Goal: Task Accomplishment & Management: Manage account settings

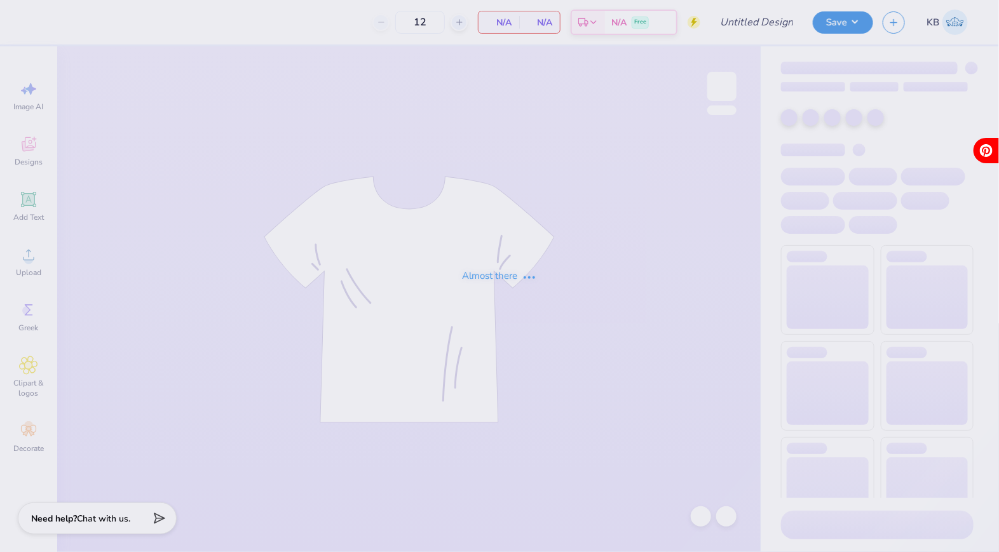
type input "DG parents weekend"
type input "30"
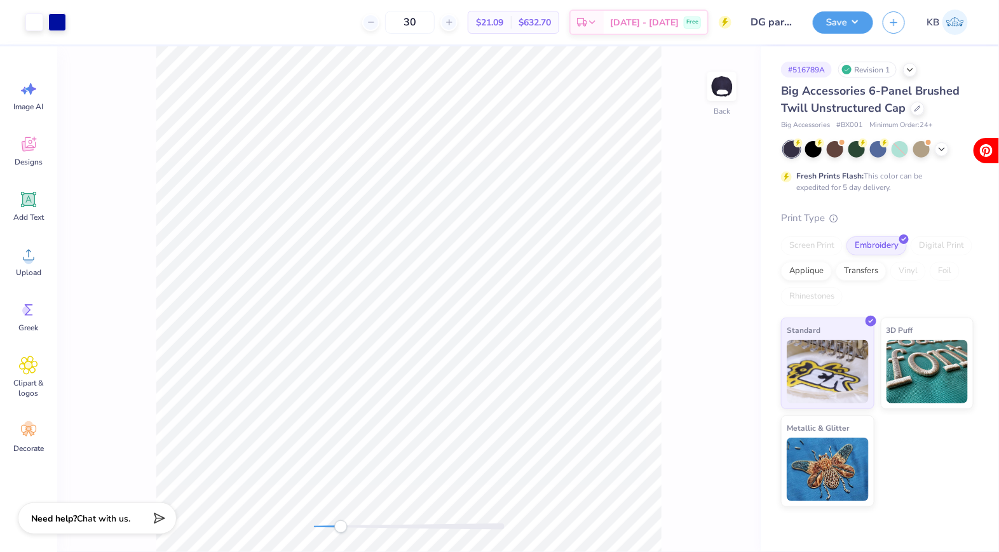
drag, startPoint x: 314, startPoint y: 528, endPoint x: 341, endPoint y: 527, distance: 26.1
click at [341, 527] on div "Accessibility label" at bounding box center [340, 526] width 13 height 13
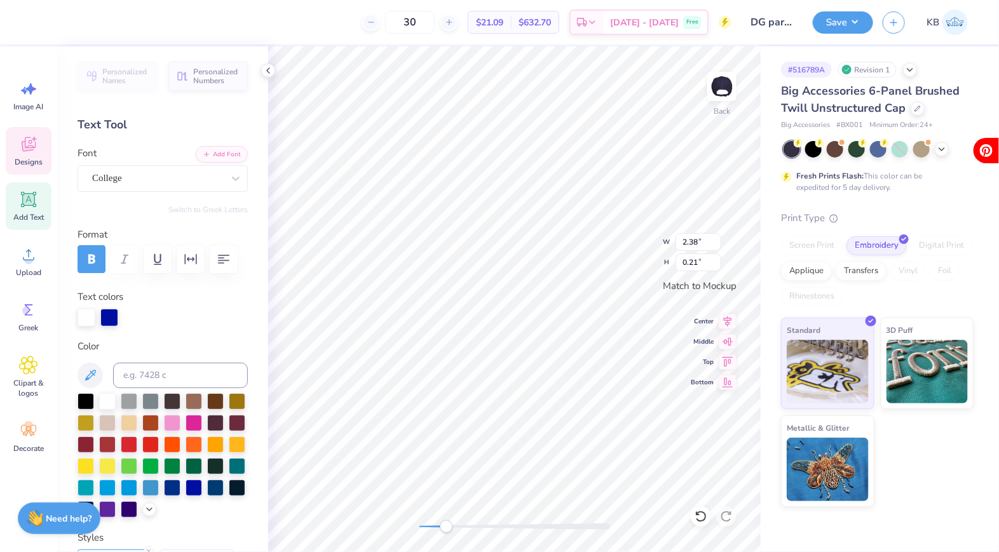
type input "3.61"
type input "1.75"
click at [34, 20] on div at bounding box center [34, 21] width 18 height 18
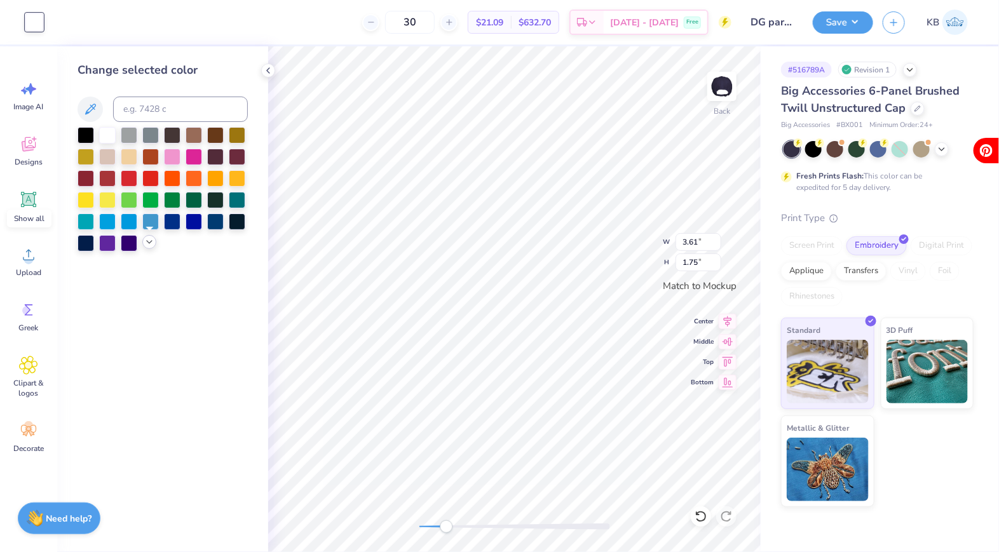
click at [148, 247] on div at bounding box center [149, 242] width 14 height 14
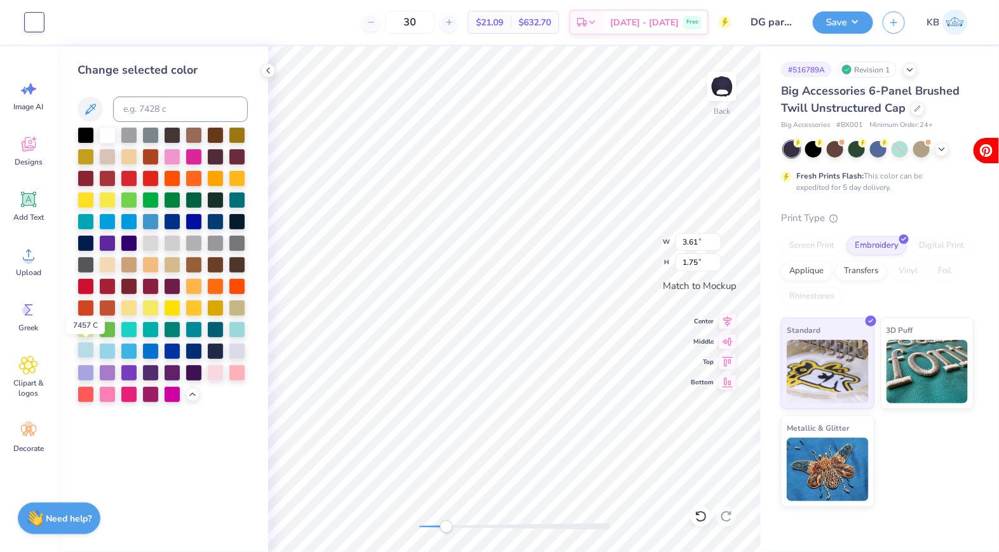
click at [78, 353] on div at bounding box center [86, 350] width 17 height 17
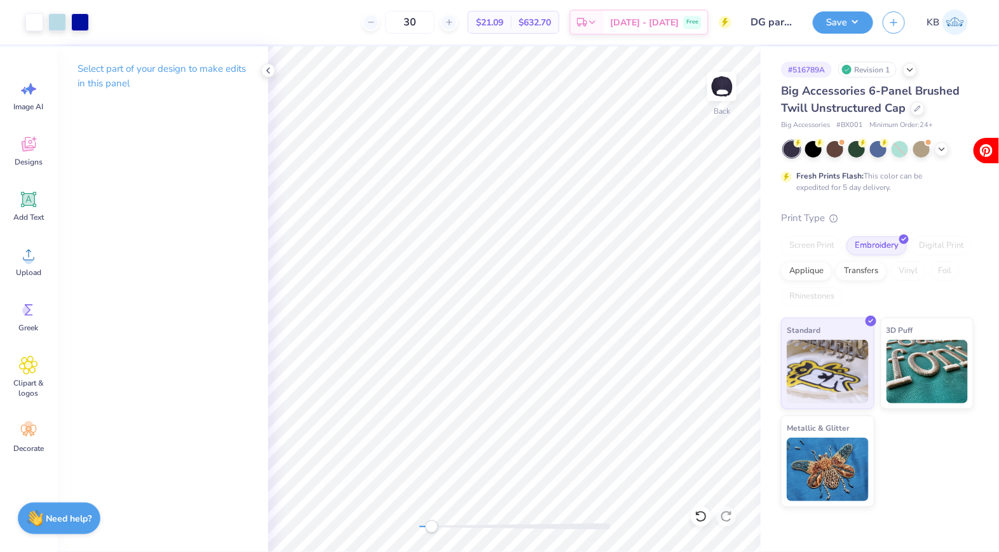
drag, startPoint x: 443, startPoint y: 524, endPoint x: 431, endPoint y: 524, distance: 12.7
click at [431, 524] on div "Accessibility label" at bounding box center [431, 526] width 13 height 13
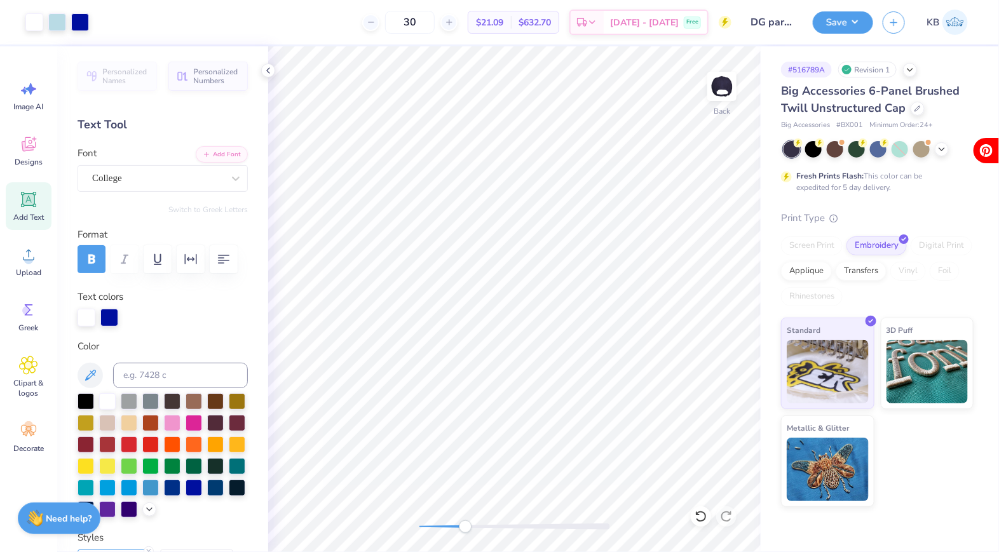
drag, startPoint x: 430, startPoint y: 527, endPoint x: 465, endPoint y: 523, distance: 35.2
click at [465, 523] on div "Accessibility label" at bounding box center [465, 526] width 13 height 13
click at [81, 20] on div at bounding box center [80, 21] width 18 height 18
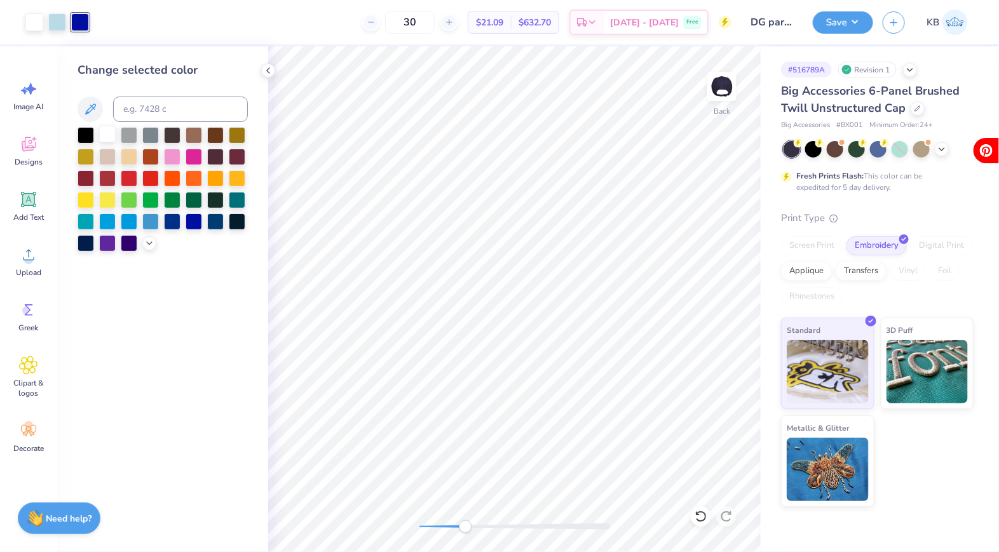
click at [106, 135] on div at bounding box center [107, 134] width 17 height 17
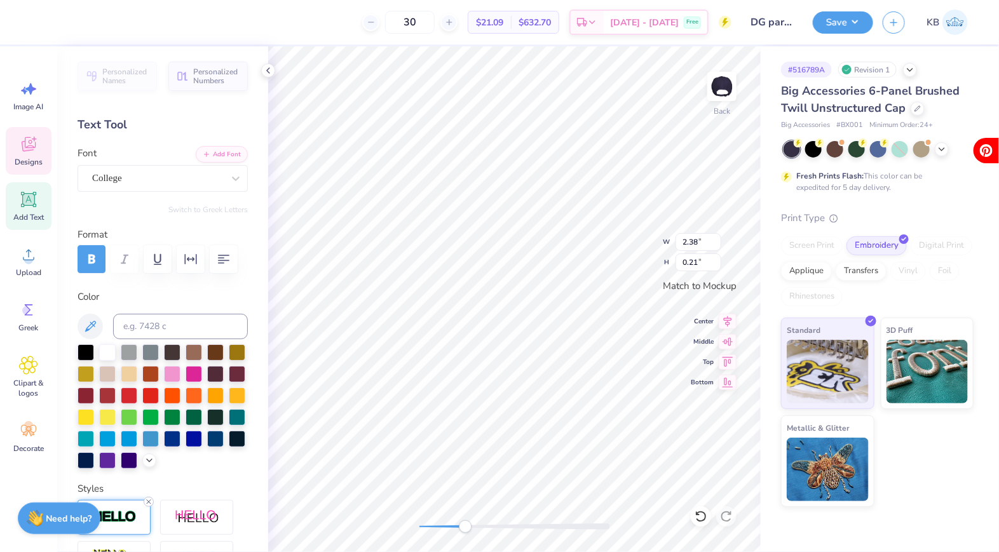
click at [149, 497] on div at bounding box center [149, 502] width 10 height 10
type input "4.13"
type input "0.88"
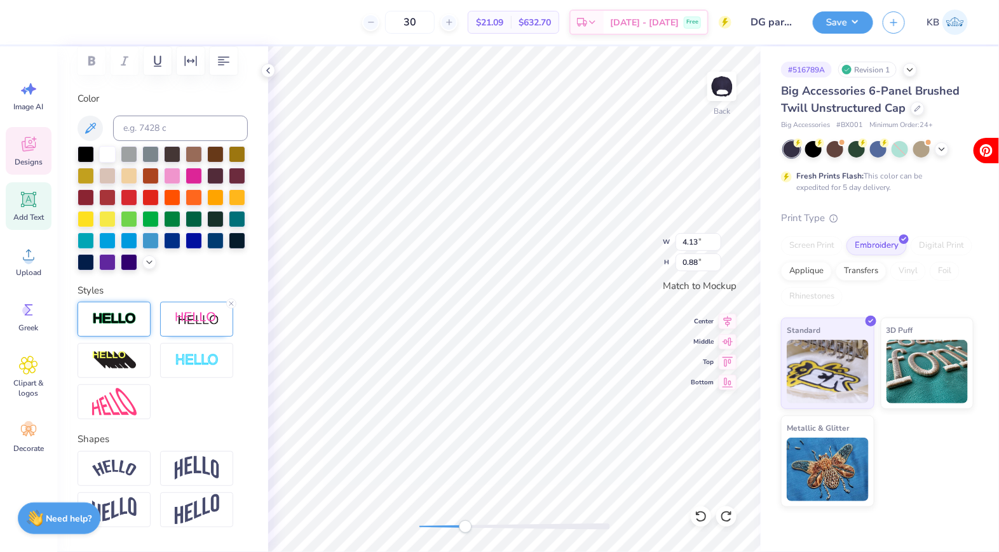
scroll to position [205, 0]
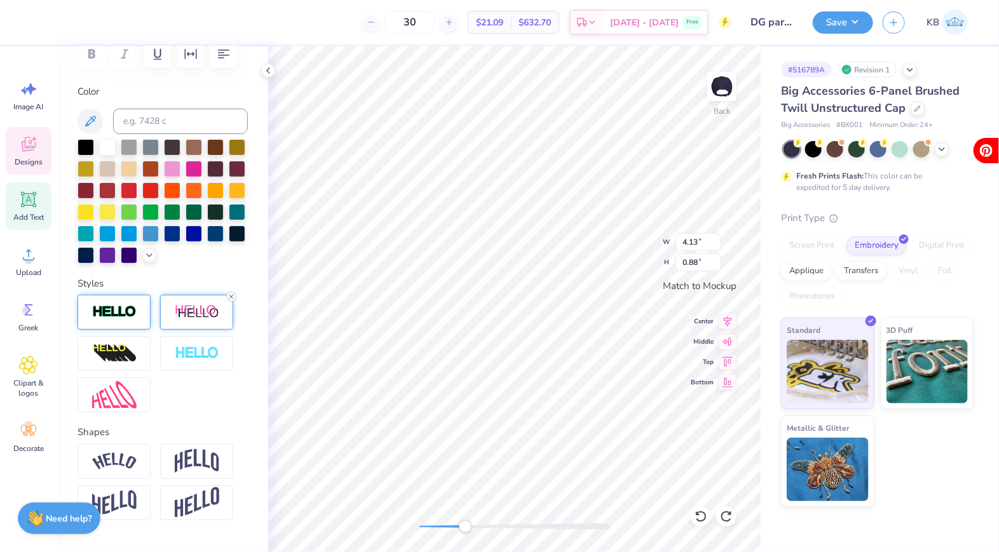
click at [233, 293] on icon at bounding box center [231, 297] width 8 height 8
click at [457, 528] on div "Accessibility label" at bounding box center [450, 526] width 13 height 13
drag, startPoint x: 460, startPoint y: 524, endPoint x: 422, endPoint y: 524, distance: 38.1
click at [422, 524] on div "Accessibility label" at bounding box center [422, 526] width 13 height 13
type input "3.21"
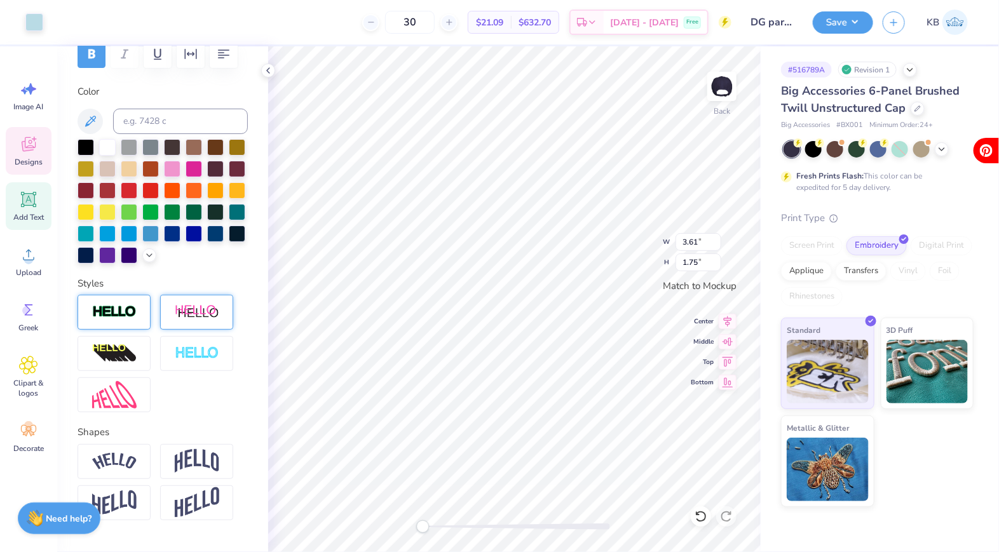
type input "1.55"
type input "3.31"
type input "1.51"
type input "2.90"
type input "1.32"
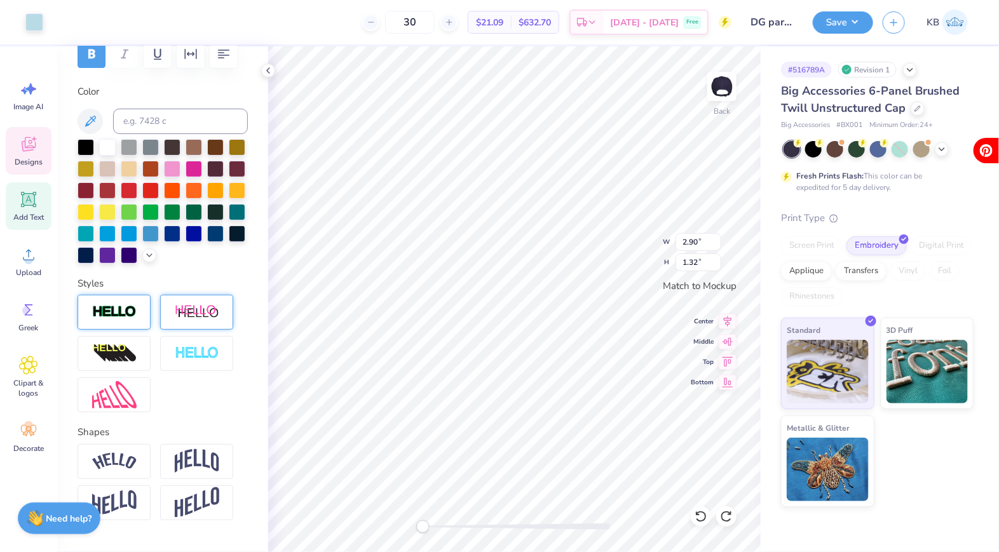
type input "3.31"
type input "1.51"
type input "3.17"
type input "1.53"
type input "1.86"
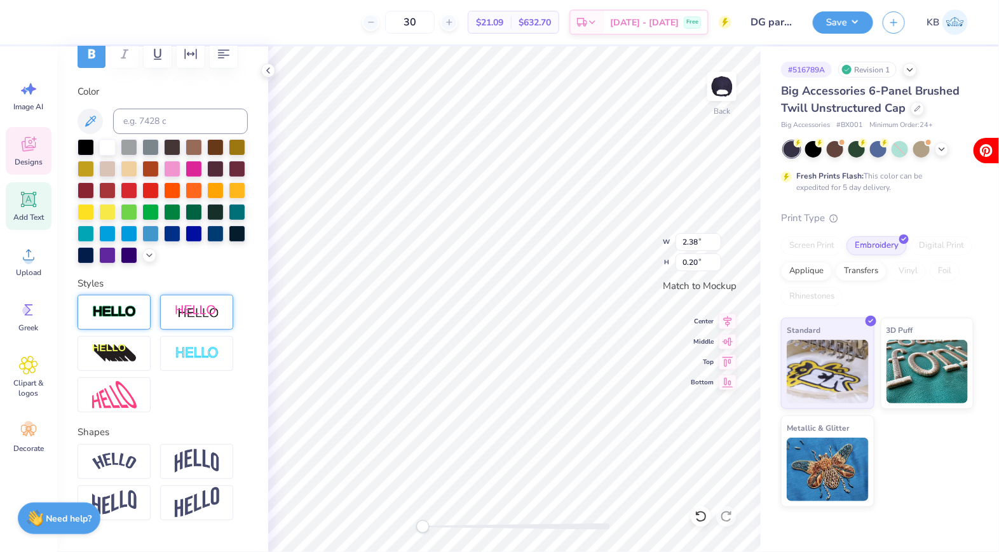
type input "0.25"
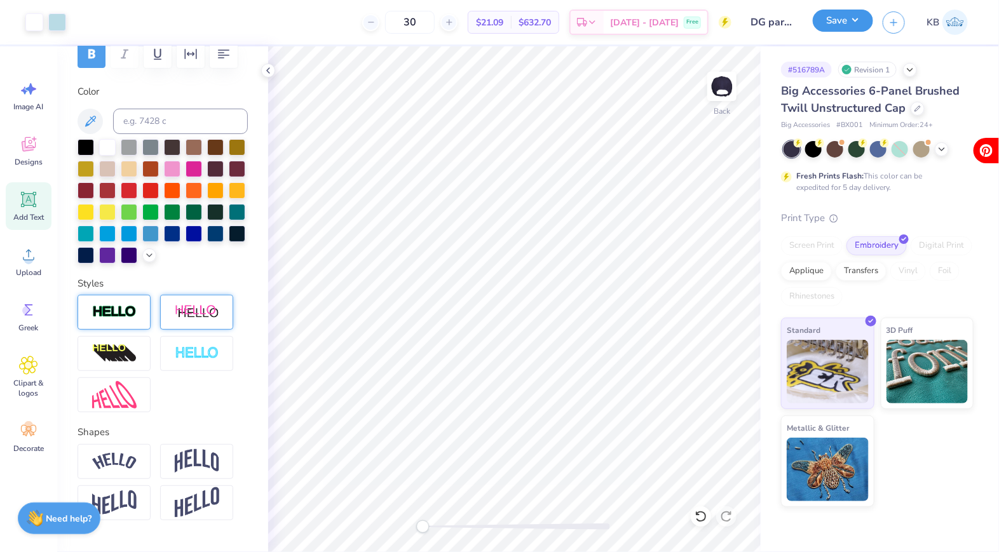
click at [829, 18] on button "Save" at bounding box center [843, 21] width 60 height 22
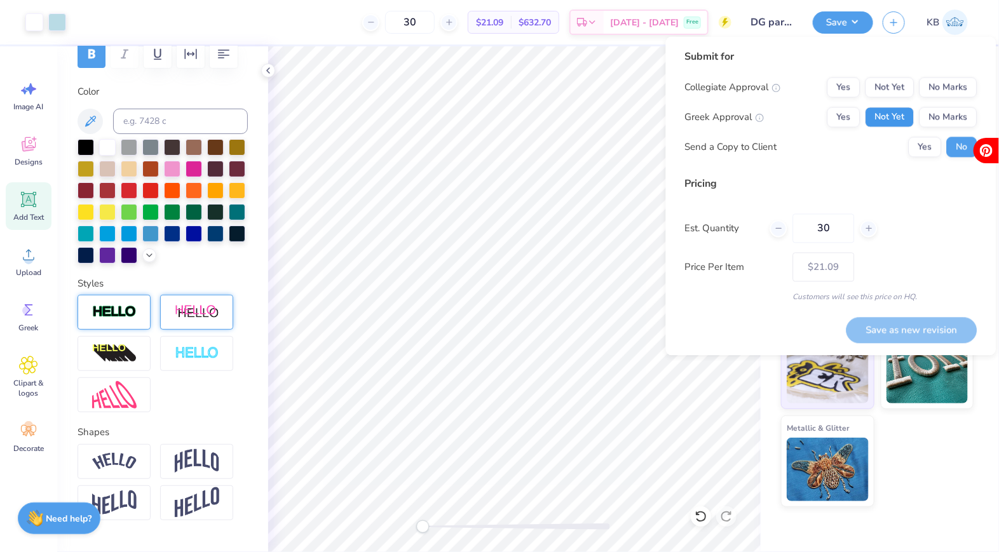
click at [895, 119] on button "Not Yet" at bounding box center [889, 117] width 49 height 20
click at [932, 90] on button "No Marks" at bounding box center [948, 88] width 58 height 20
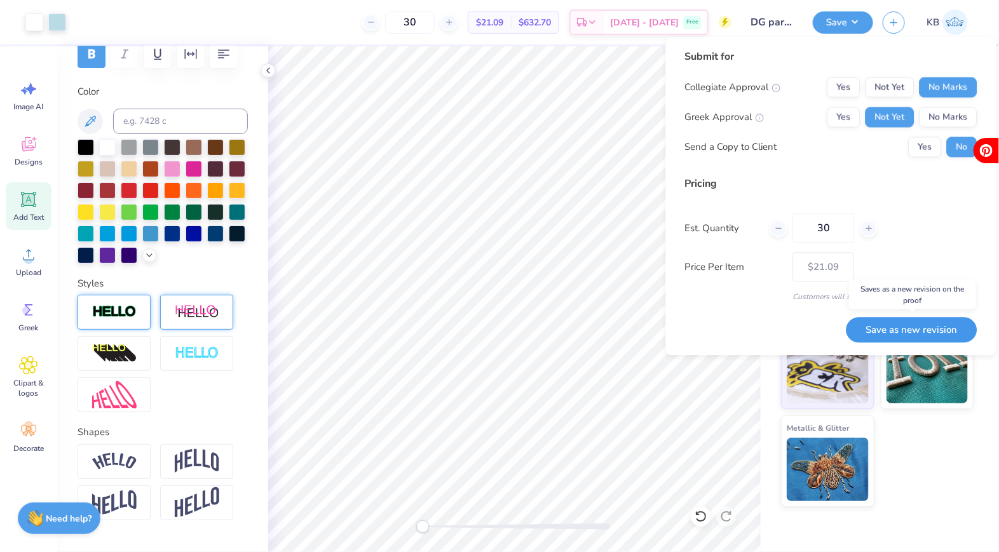
click at [883, 328] on button "Save as new revision" at bounding box center [911, 330] width 131 height 26
type input "$21.09"
click at [867, 231] on icon at bounding box center [868, 228] width 9 height 9
type input "31"
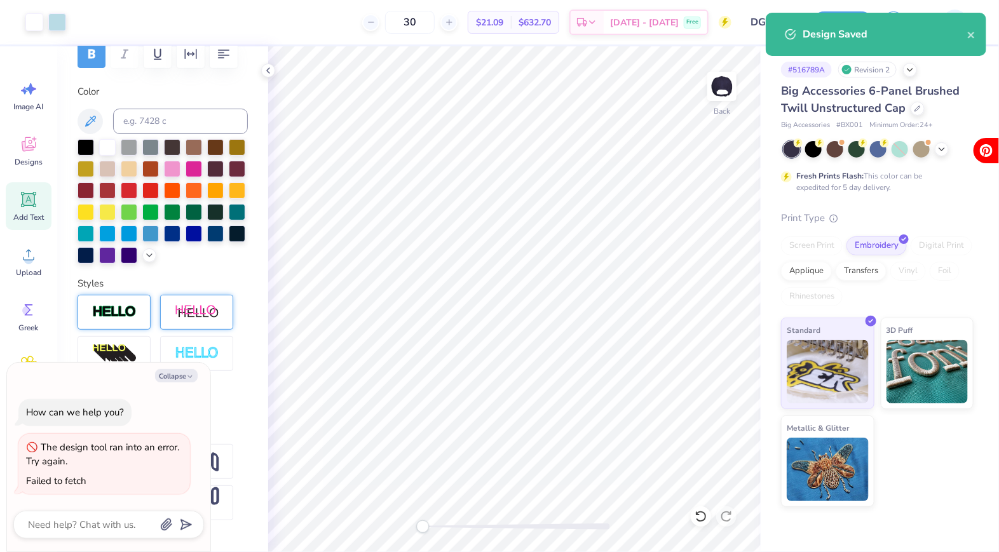
type textarea "x"
click at [867, 231] on div "Print Type Screen Print Embroidery Digital Print Applique Transfers Vinyl Foil …" at bounding box center [877, 359] width 193 height 297
drag, startPoint x: 439, startPoint y: 21, endPoint x: 395, endPoint y: 21, distance: 43.8
click at [395, 21] on div "30" at bounding box center [409, 22] width 95 height 23
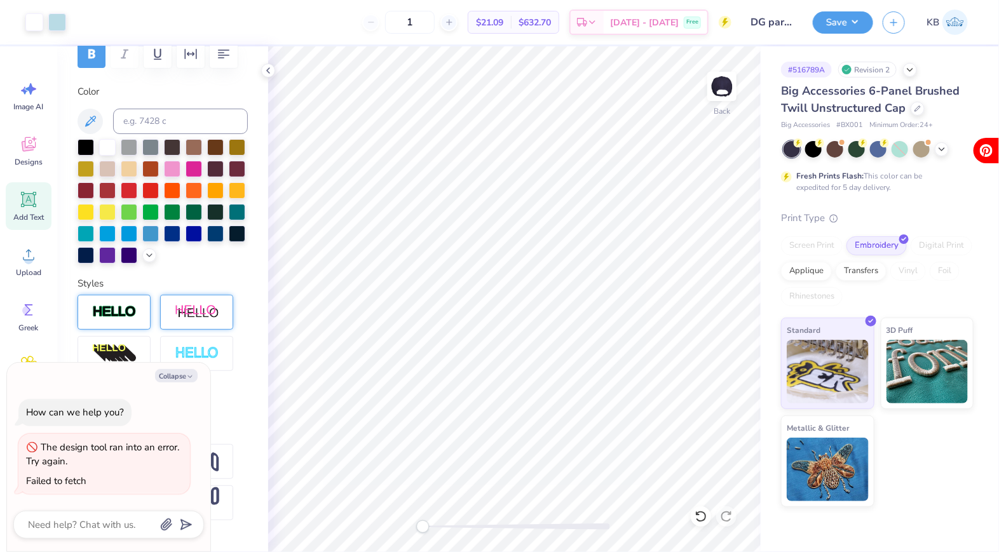
type input "10"
type textarea "x"
type input "100"
type textarea "x"
type input "100"
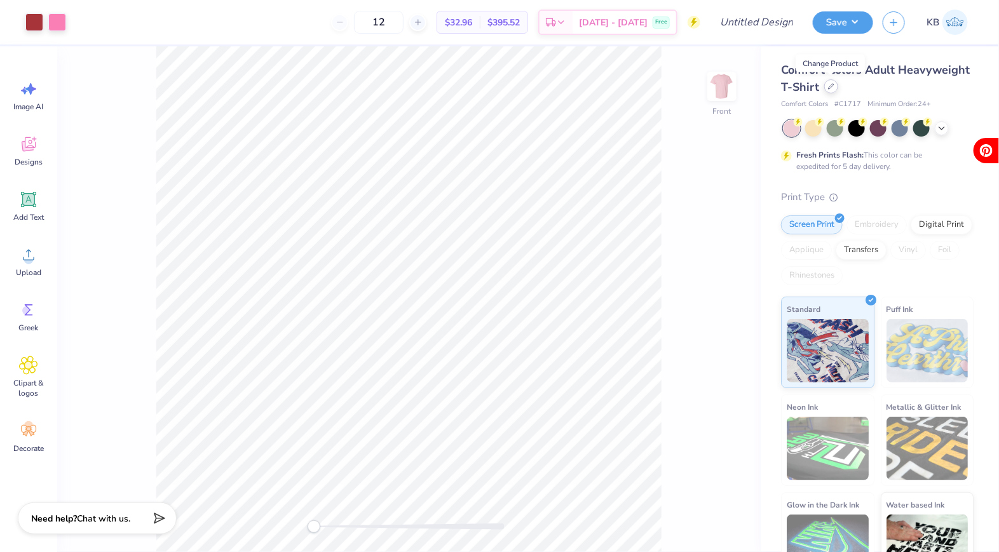
click at [828, 88] on icon at bounding box center [831, 86] width 6 height 6
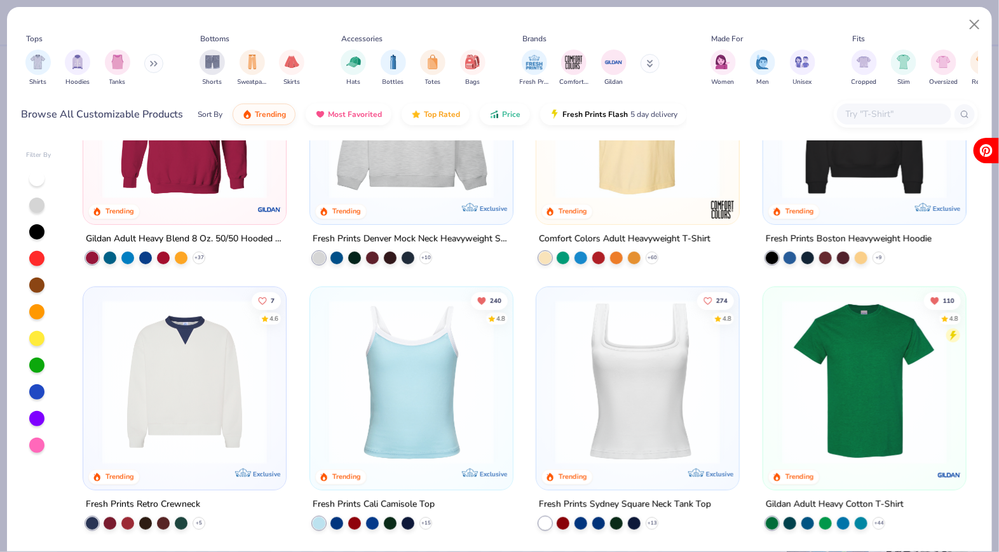
scroll to position [132, 0]
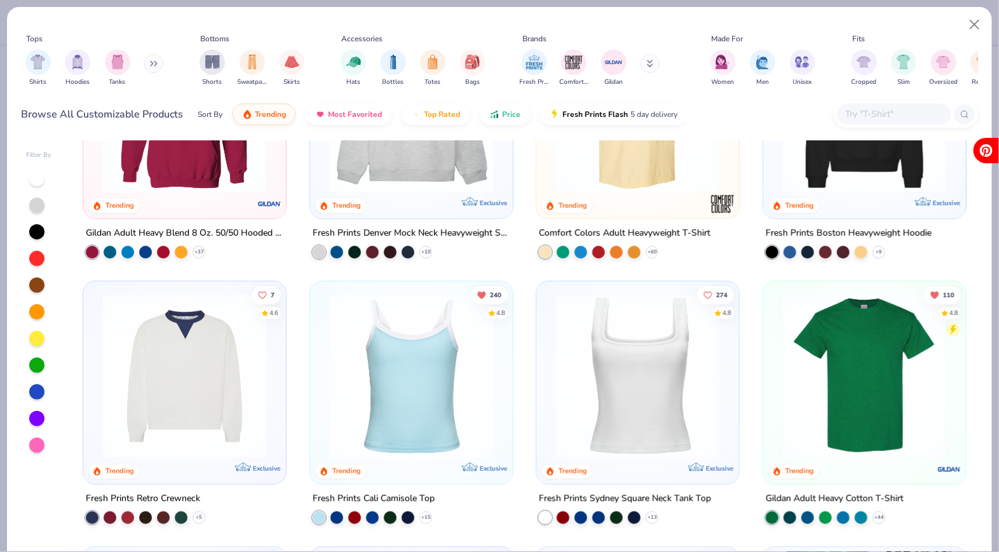
click at [29, 444] on div at bounding box center [37, 445] width 17 height 17
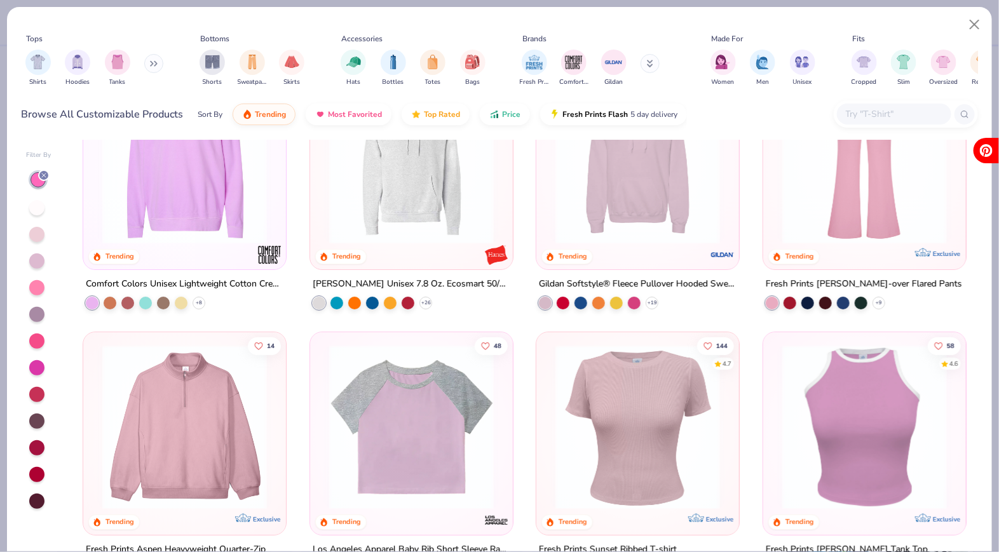
scroll to position [1905, 0]
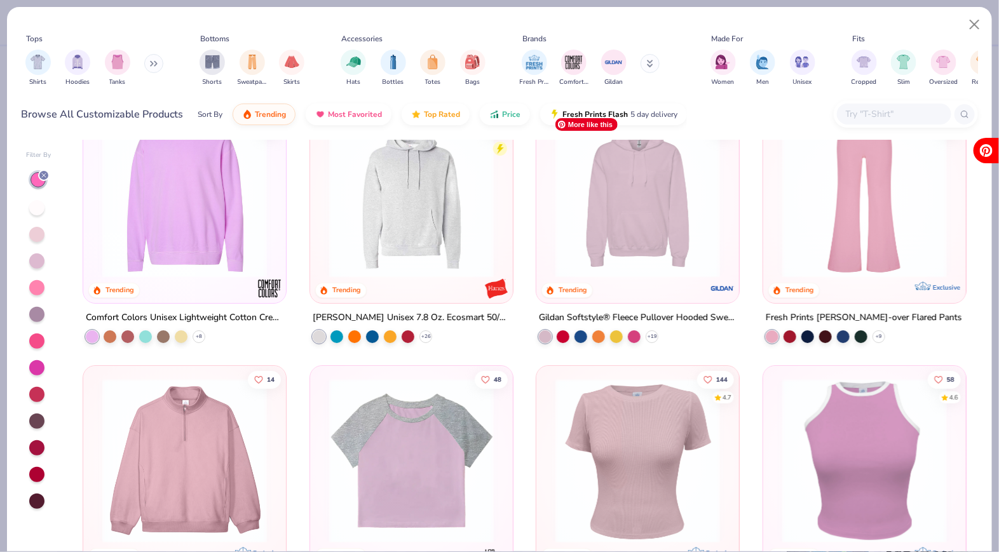
click at [590, 232] on img at bounding box center [637, 195] width 177 height 165
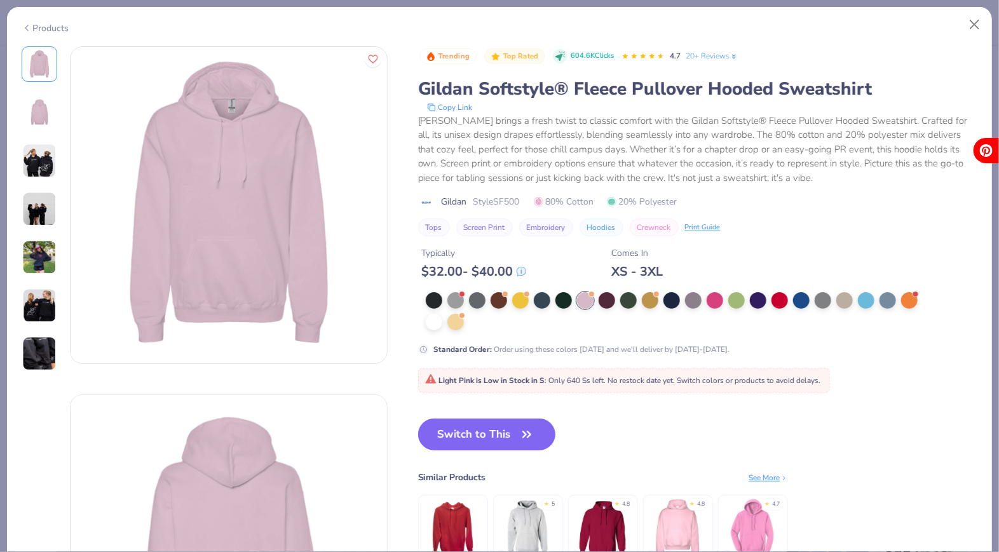
click at [486, 424] on button "Switch to This" at bounding box center [487, 435] width 138 height 32
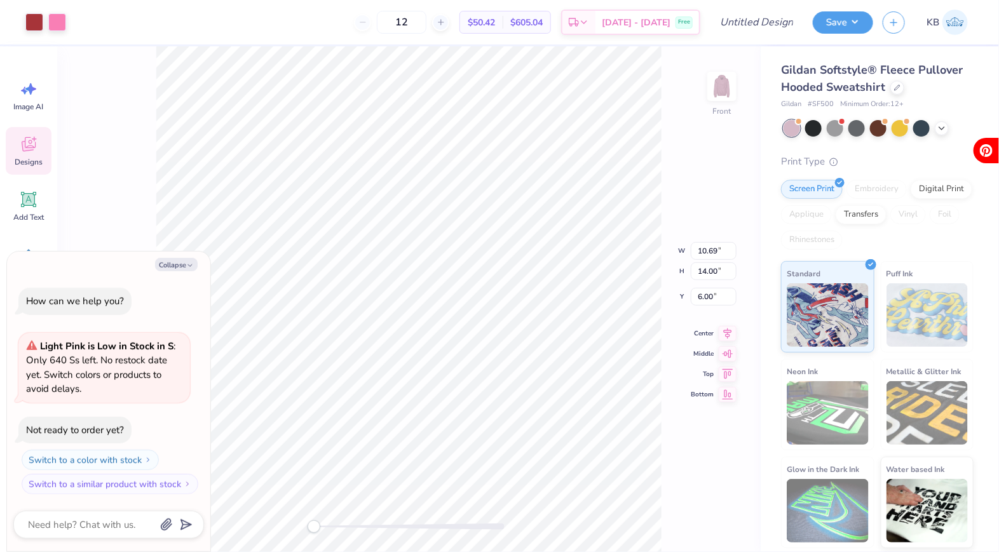
type textarea "x"
type input "10.28"
type input "4.55"
type input "6.04"
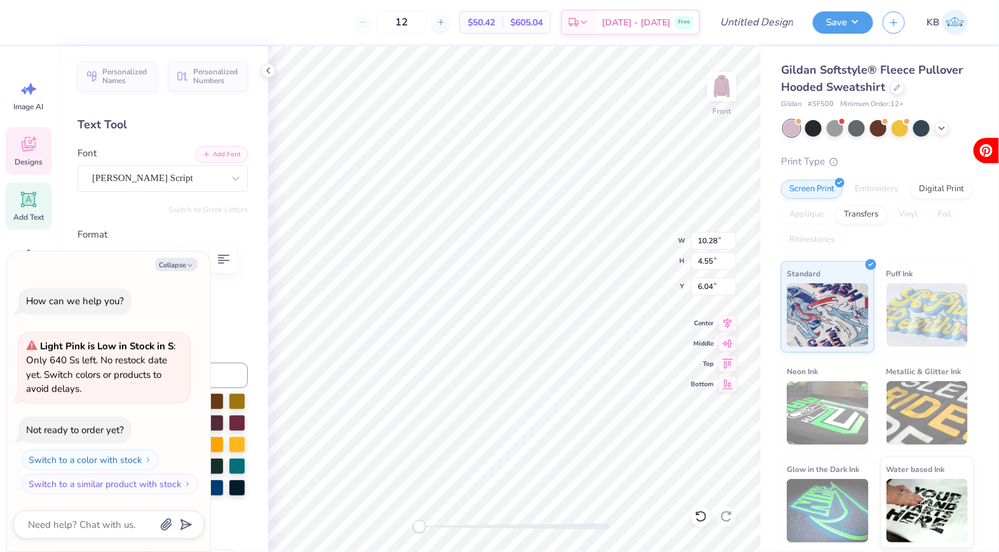
type textarea "x"
type textarea "G"
type textarea "x"
type textarea "Ga"
type textarea "x"
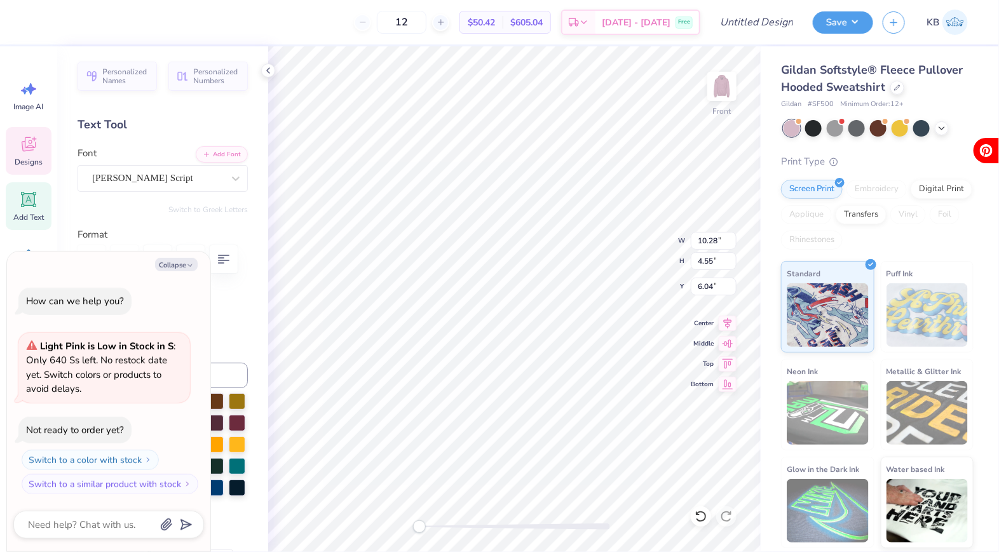
type textarea "Gam"
type textarea "x"
type textarea "Gamm"
type textarea "x"
type textarea "Gamma"
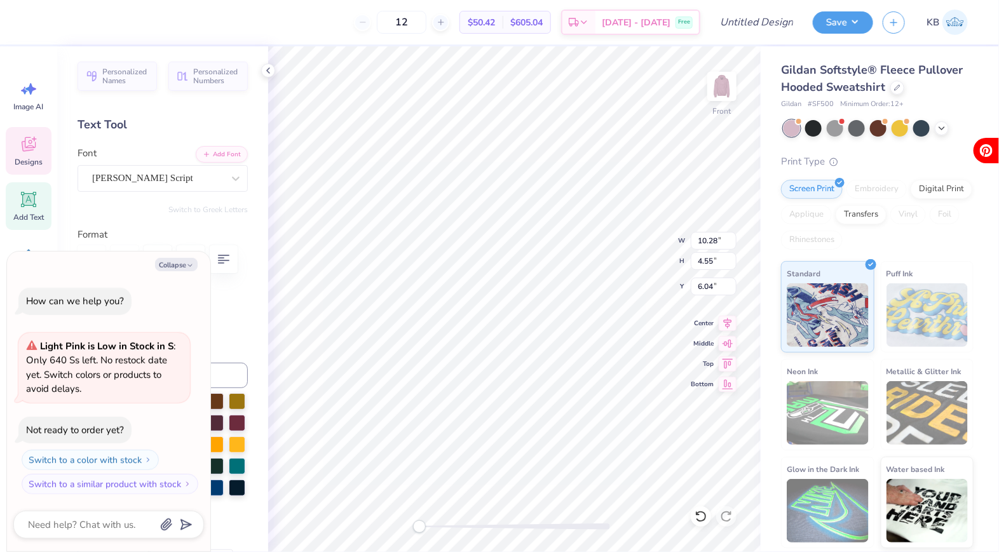
scroll to position [0, 1]
type textarea "x"
type input "5.49"
type input "3.50"
type input "9.74"
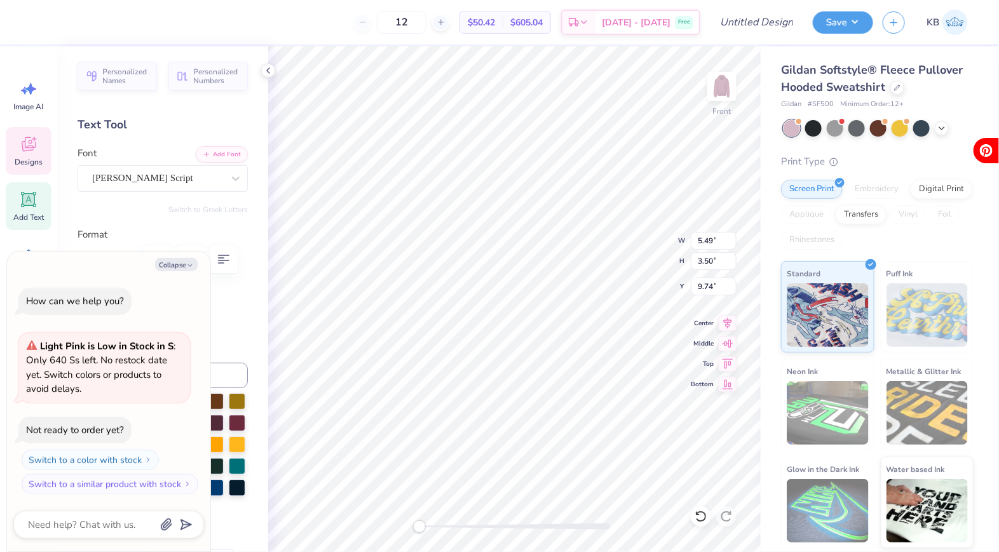
type textarea "x"
type textarea "P"
type textarea "x"
type textarea "Ph"
type textarea "x"
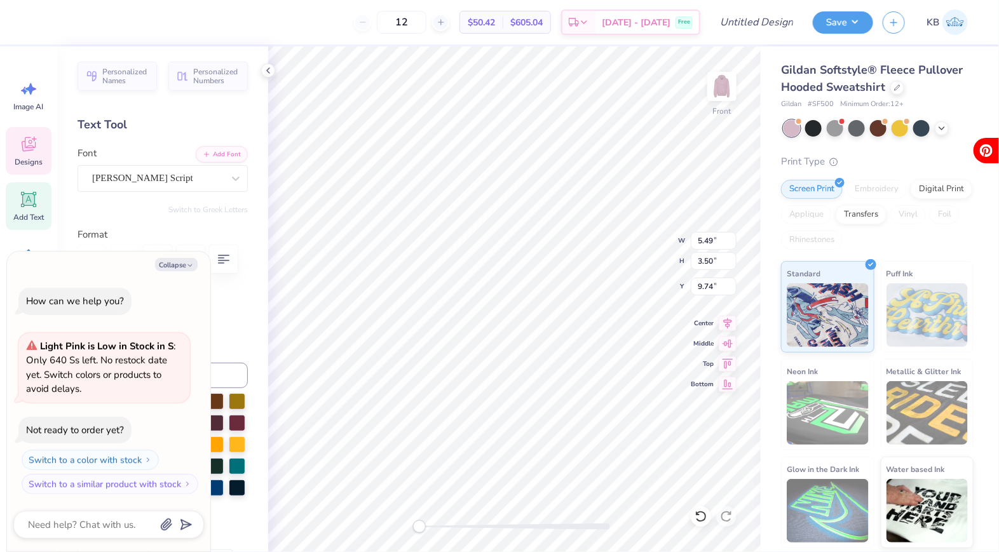
type textarea "Phi"
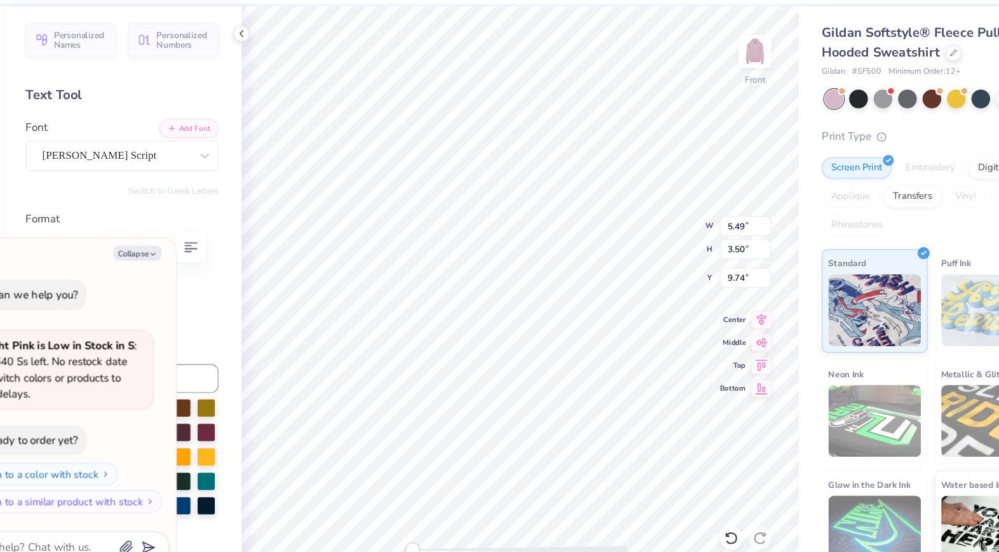
type textarea "x"
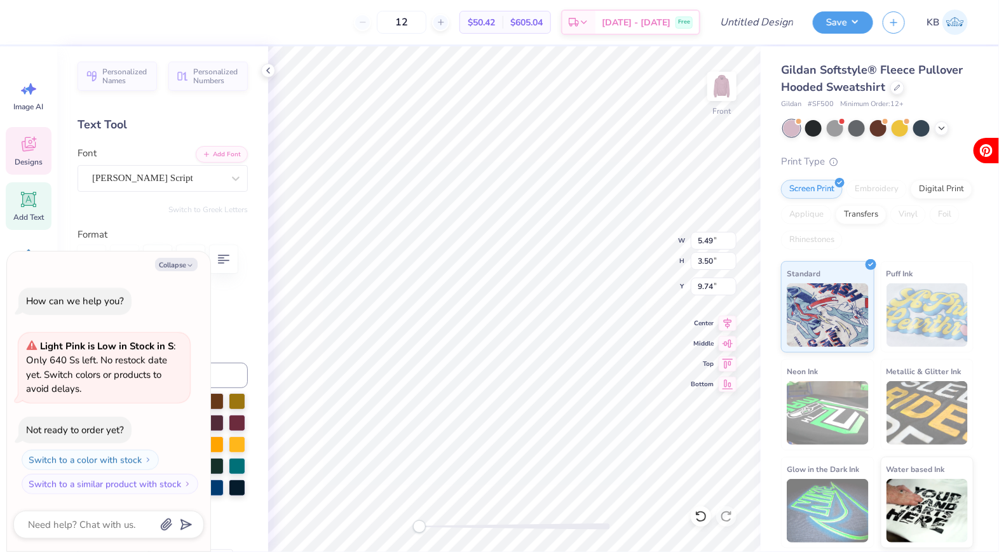
type textarea "Phi"
drag, startPoint x: 421, startPoint y: 528, endPoint x: 468, endPoint y: 529, distance: 46.4
click at [468, 529] on div "Accessibility label" at bounding box center [467, 526] width 13 height 13
type textarea "x"
type input "1.33"
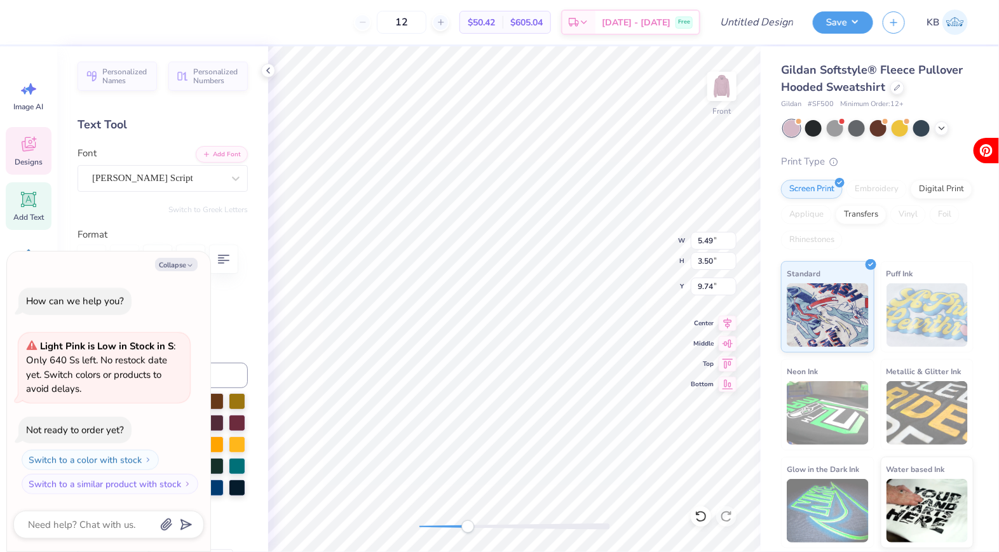
type input "0.80"
type input "14.88"
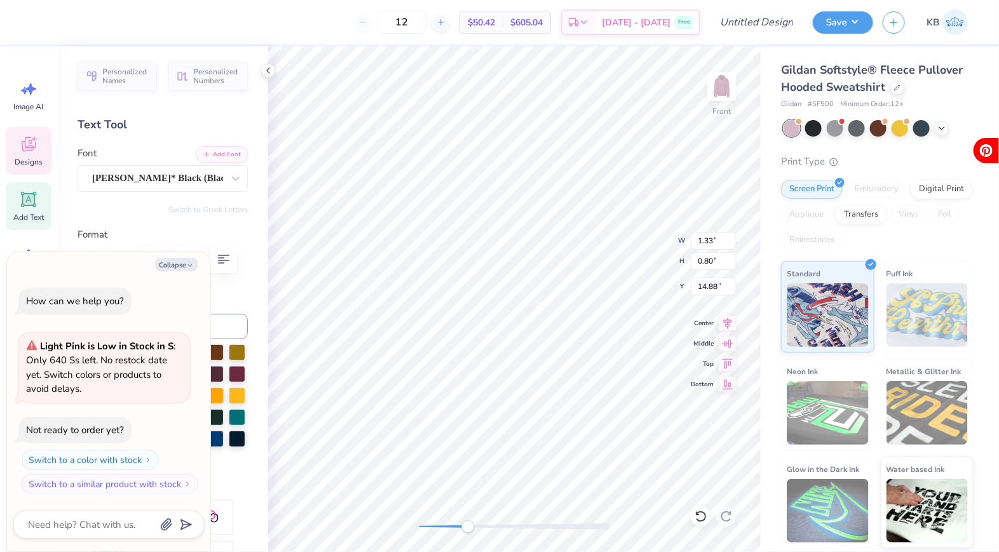
type textarea "x"
type textarea "'2"
type textarea "x"
type textarea "'25"
type textarea "x"
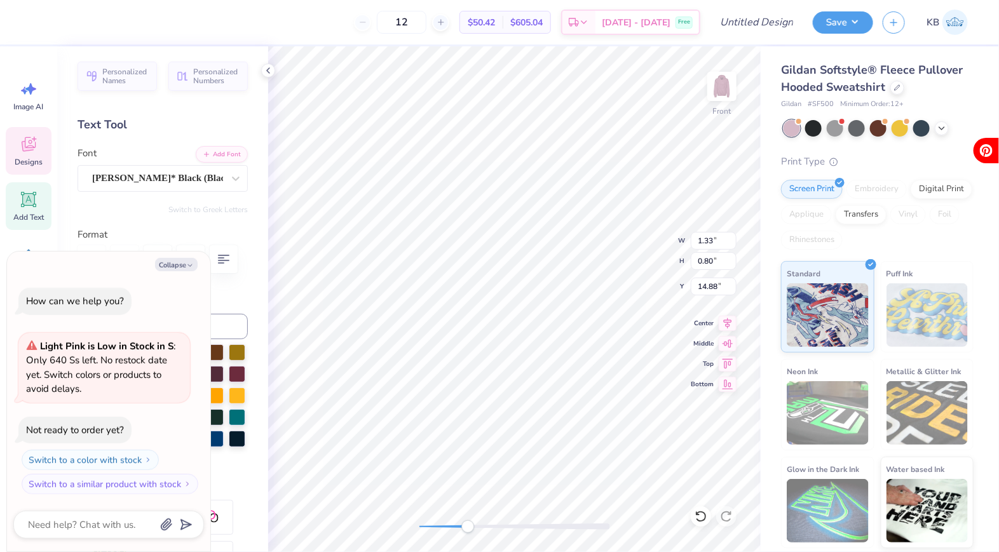
type input "10.12"
type input "1.65"
type input "17.46"
type textarea "x"
type textarea "F"
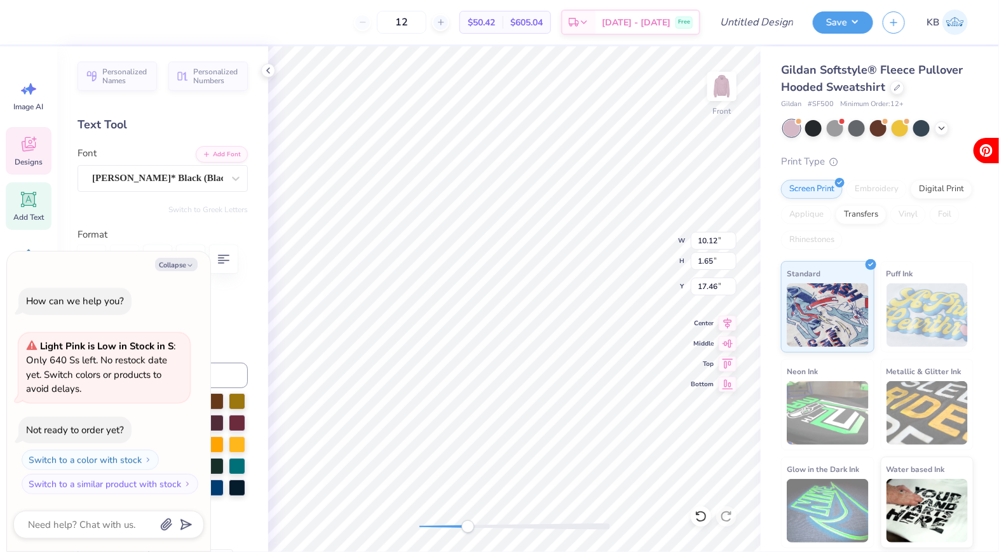
scroll to position [0, 0]
type textarea "x"
type textarea "Fre"
type textarea "x"
type textarea "Fren"
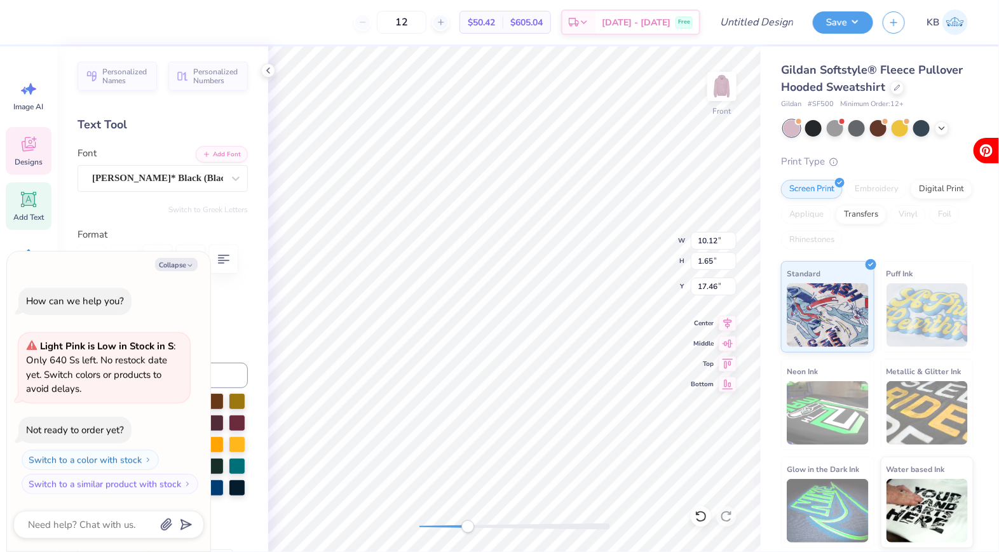
type textarea "x"
type textarea "French"
type textarea "x"
type textarea "French"
type textarea "x"
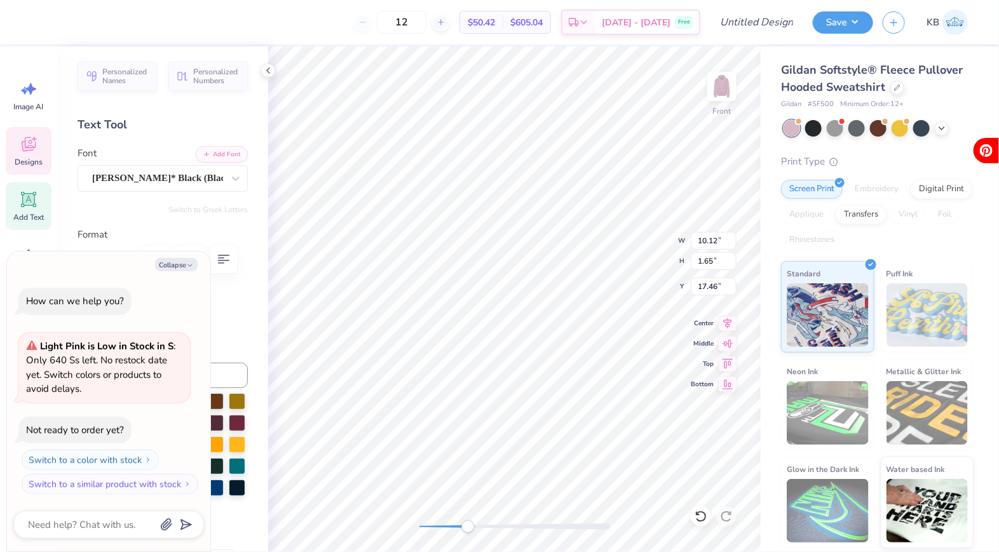
type textarea "French T"
type textarea "x"
type textarea "French Toa"
type textarea "x"
type textarea "French Toas"
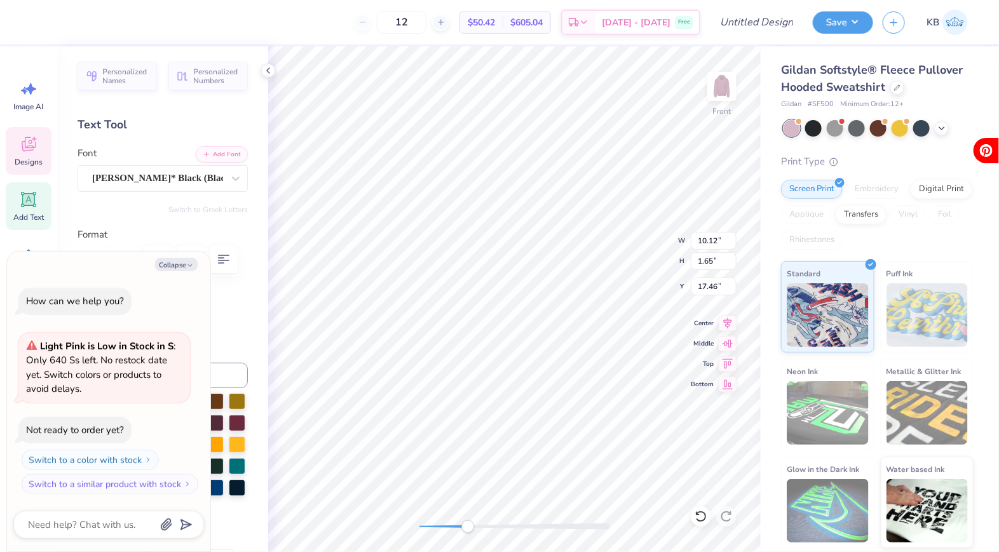
type textarea "x"
type textarea "French Toast"
type textarea "x"
type input "7.61"
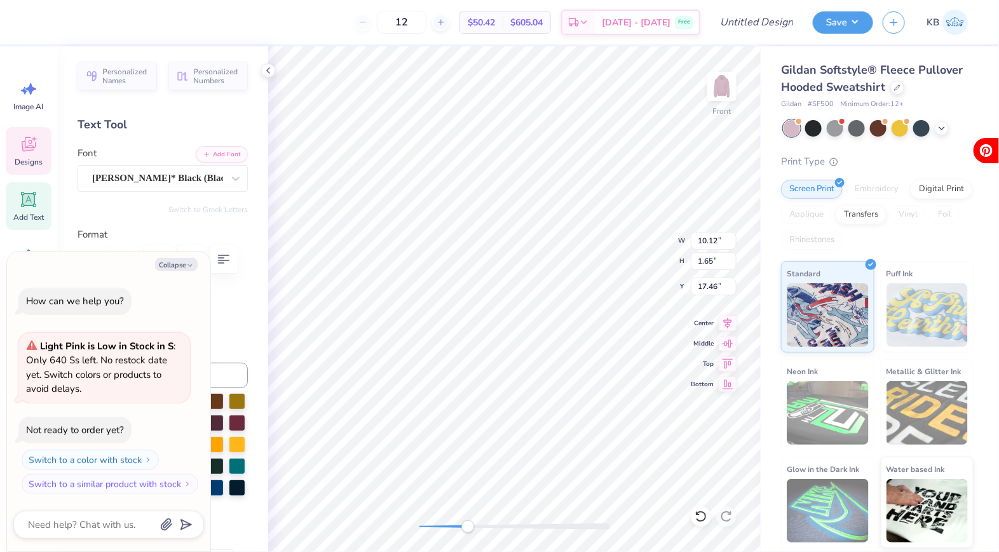
type input "0.69"
type input "19.31"
type textarea "x"
type textarea "Philanthropy"
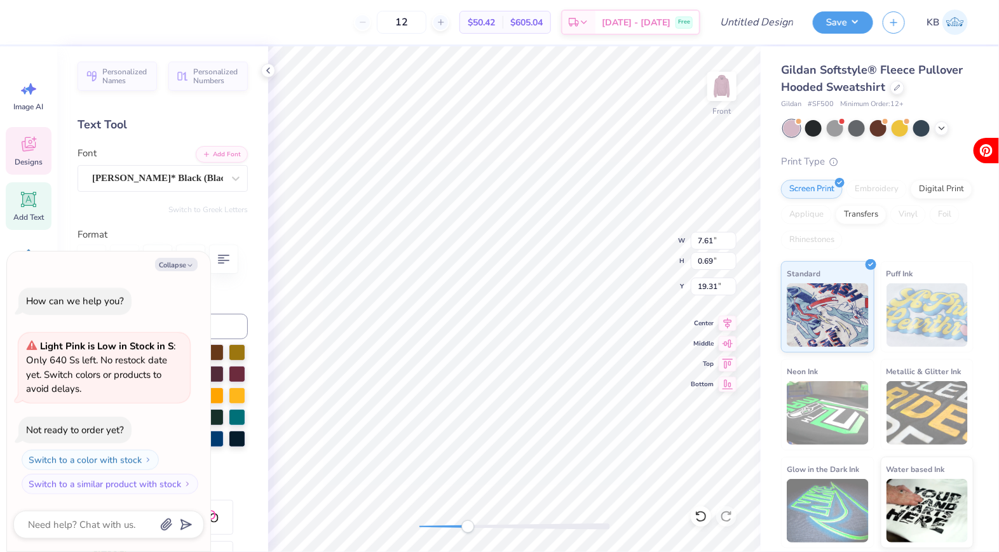
type textarea "x"
type textarea "P"
drag, startPoint x: 468, startPoint y: 524, endPoint x: 419, endPoint y: 525, distance: 48.9
click at [419, 525] on div "Accessibility label" at bounding box center [419, 526] width 13 height 13
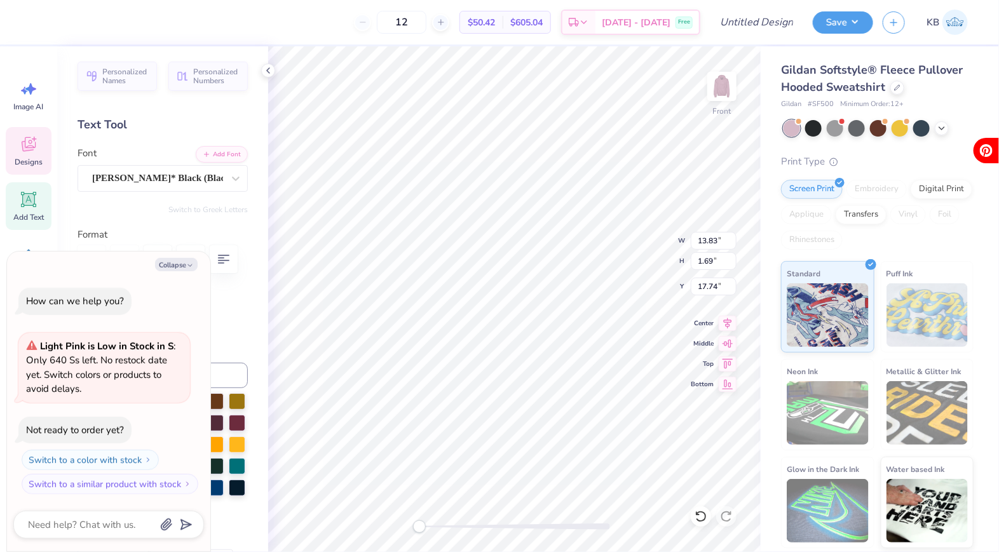
type textarea "x"
type input "12.52"
type input "1.53"
type input "17.90"
click at [721, 94] on img at bounding box center [721, 86] width 51 height 51
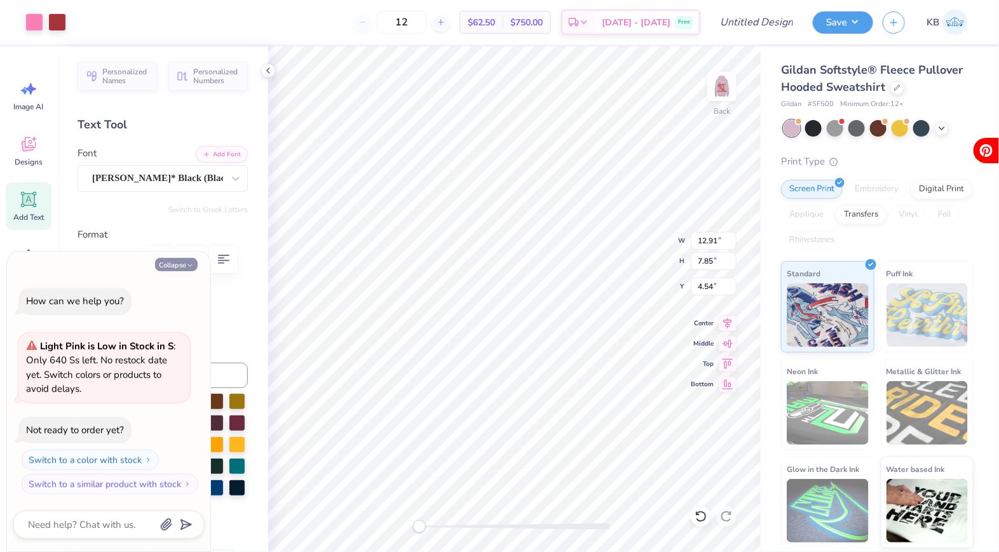
click at [170, 263] on button "Collapse" at bounding box center [176, 264] width 43 height 13
type textarea "x"
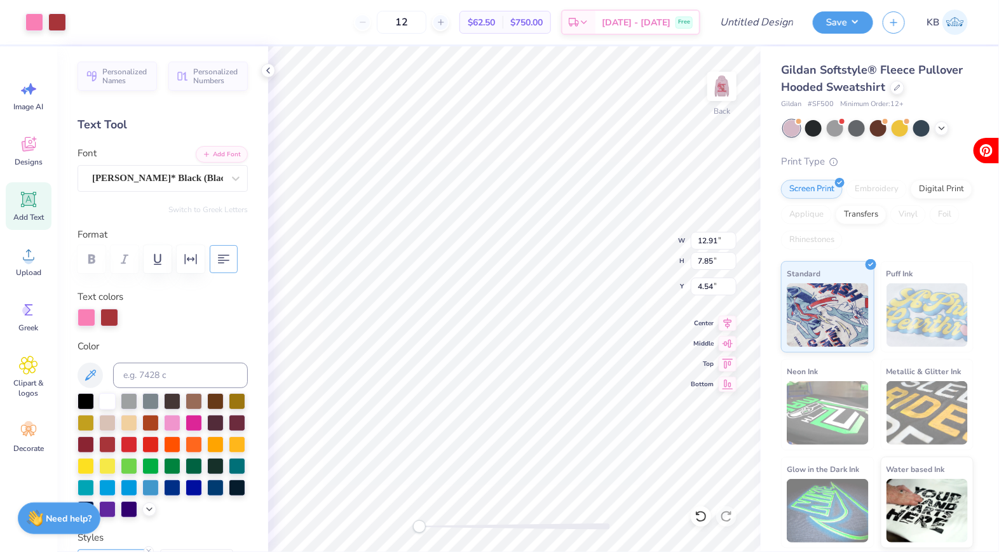
click at [232, 264] on button "button" at bounding box center [224, 259] width 28 height 28
type input "4.32"
click at [217, 259] on icon "button" at bounding box center [223, 259] width 15 height 15
click at [218, 259] on icon "button" at bounding box center [223, 259] width 15 height 15
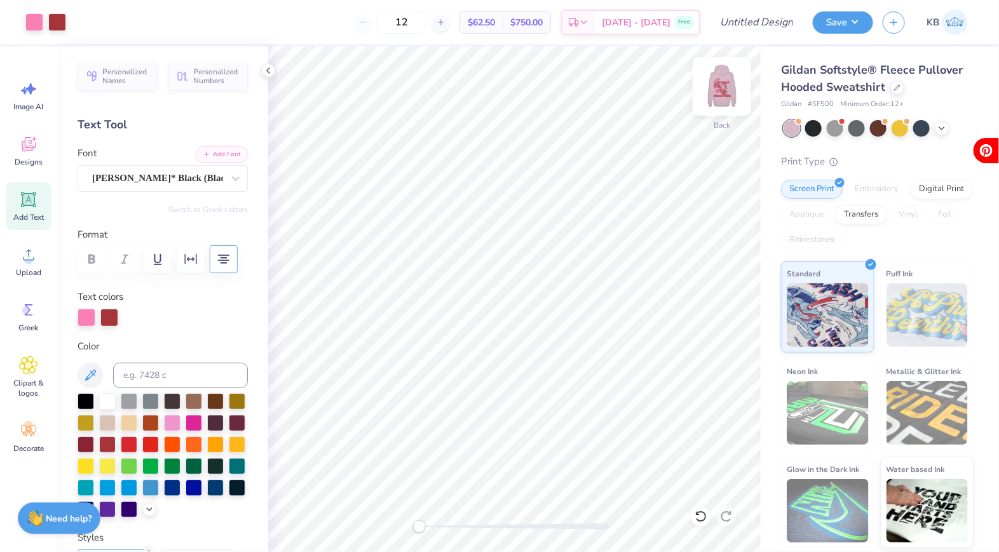
click at [719, 86] on img at bounding box center [721, 86] width 51 height 51
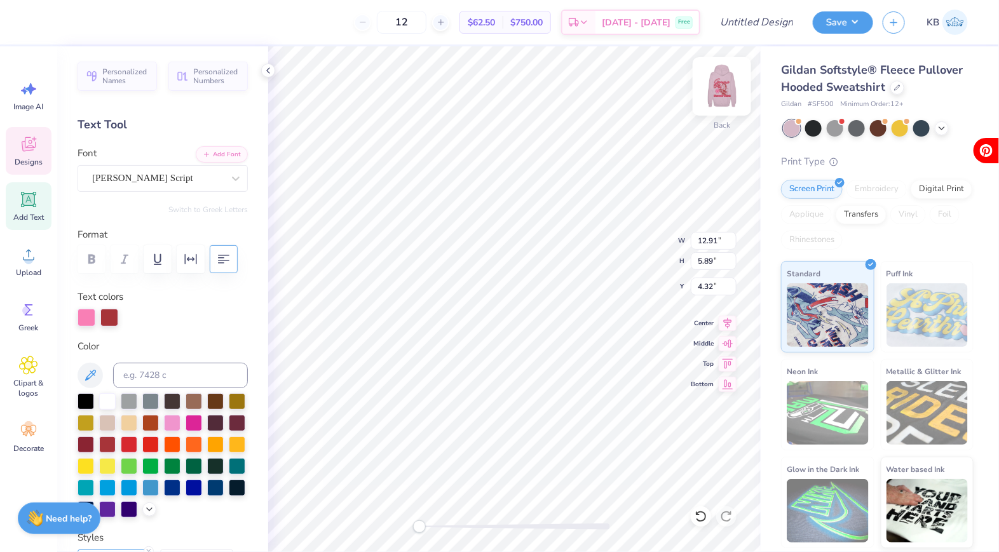
type input "10.25"
type input "4.67"
type input "6.04"
type input "2.76"
type input "1.86"
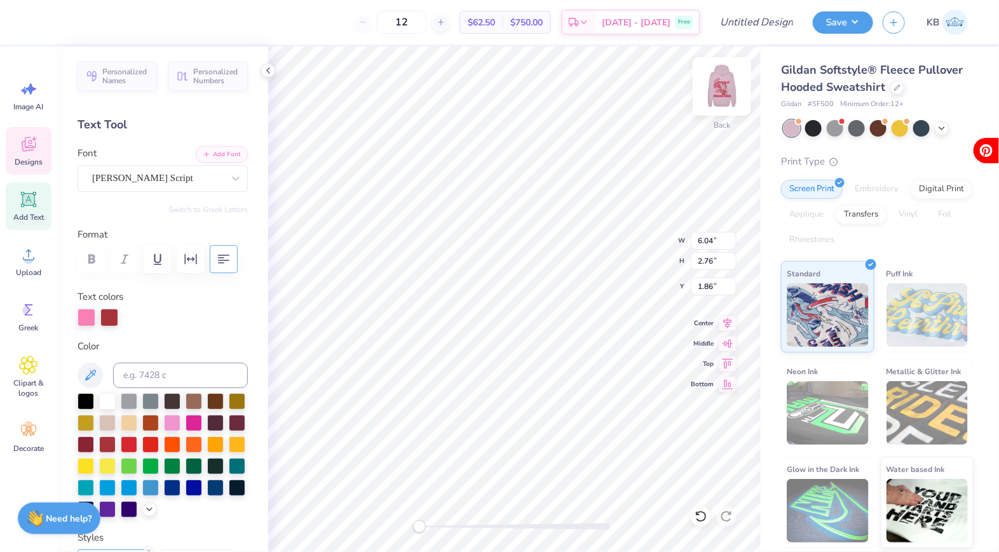
type input "6.63"
type input "3.70"
type input "8.47"
type input "3.60"
type input "2.01"
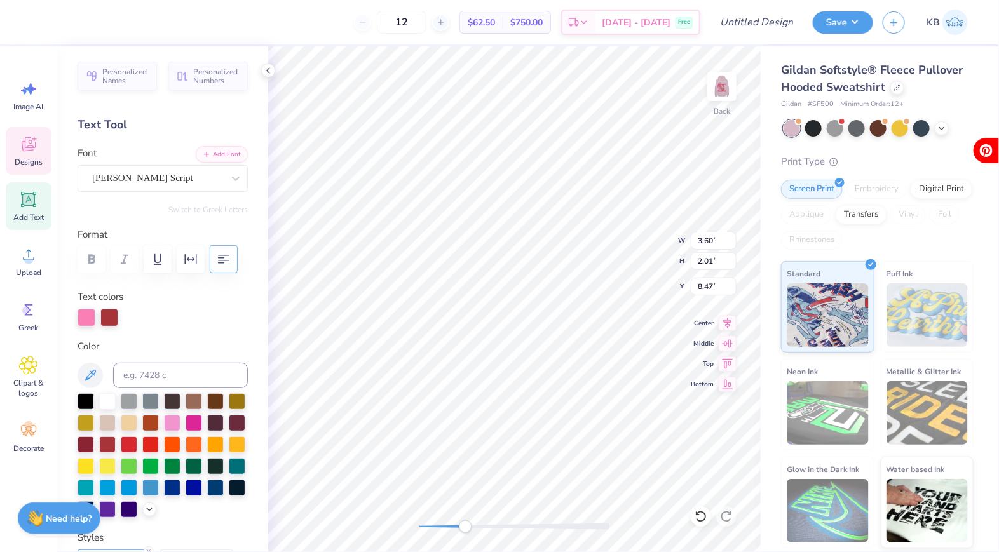
drag, startPoint x: 424, startPoint y: 530, endPoint x: 467, endPoint y: 527, distance: 43.3
click at [467, 527] on div "Accessibility label" at bounding box center [465, 526] width 13 height 13
type input "6.04"
type input "2.76"
type input "1.62"
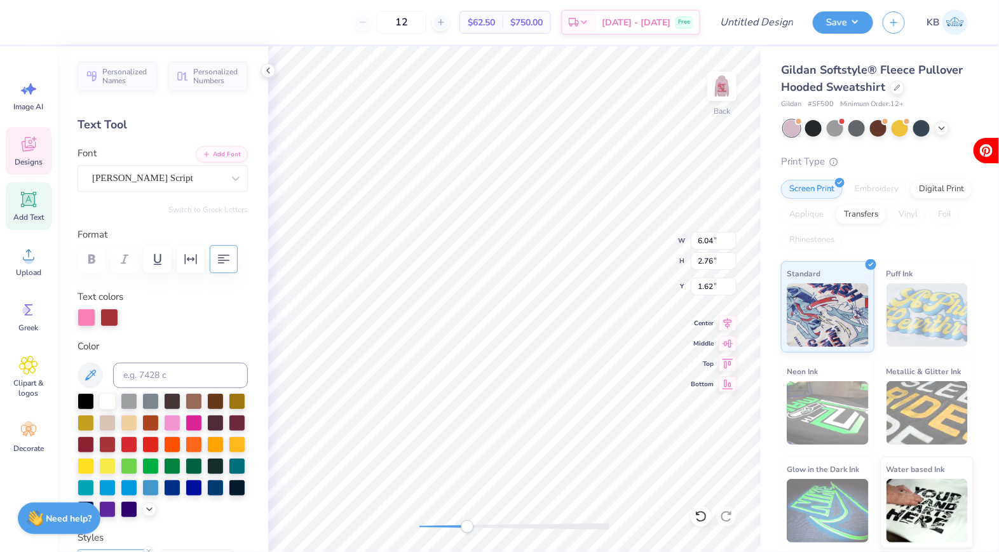
type input "3.60"
type input "2.01"
type input "3.73"
type input "3.26"
type input "1.82"
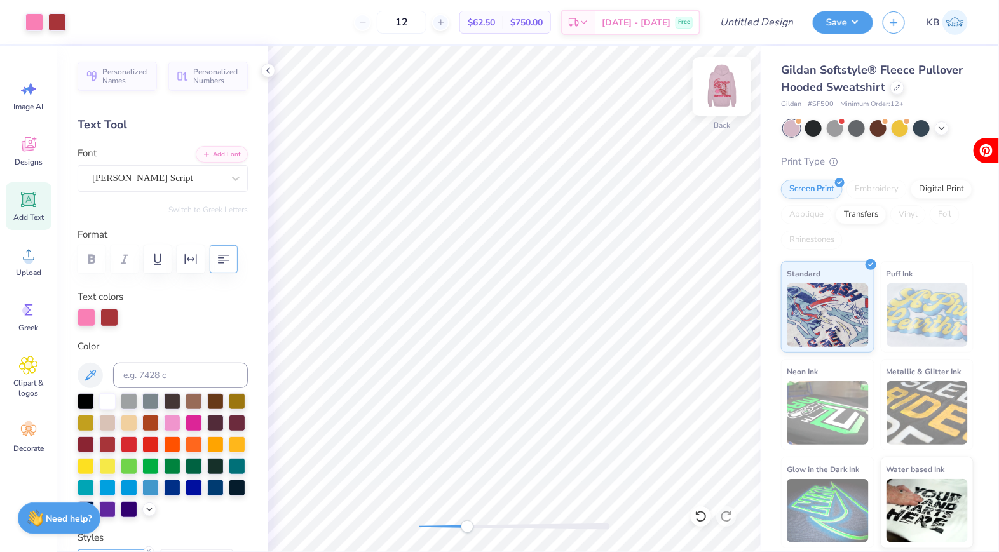
click at [711, 86] on img at bounding box center [721, 86] width 51 height 51
click at [388, 529] on div "Front" at bounding box center [514, 299] width 492 height 506
click at [900, 88] on div at bounding box center [897, 86] width 14 height 14
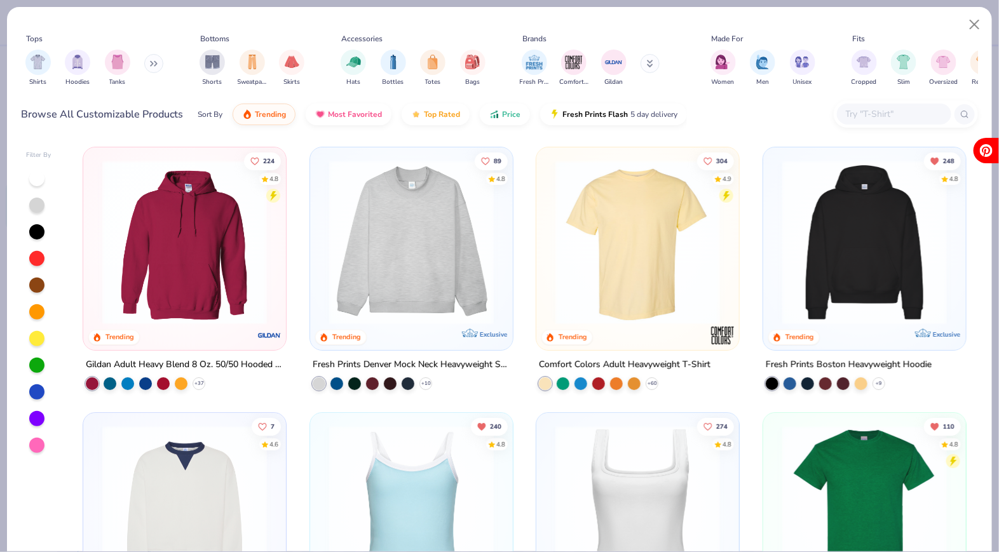
click at [32, 438] on div at bounding box center [36, 445] width 15 height 15
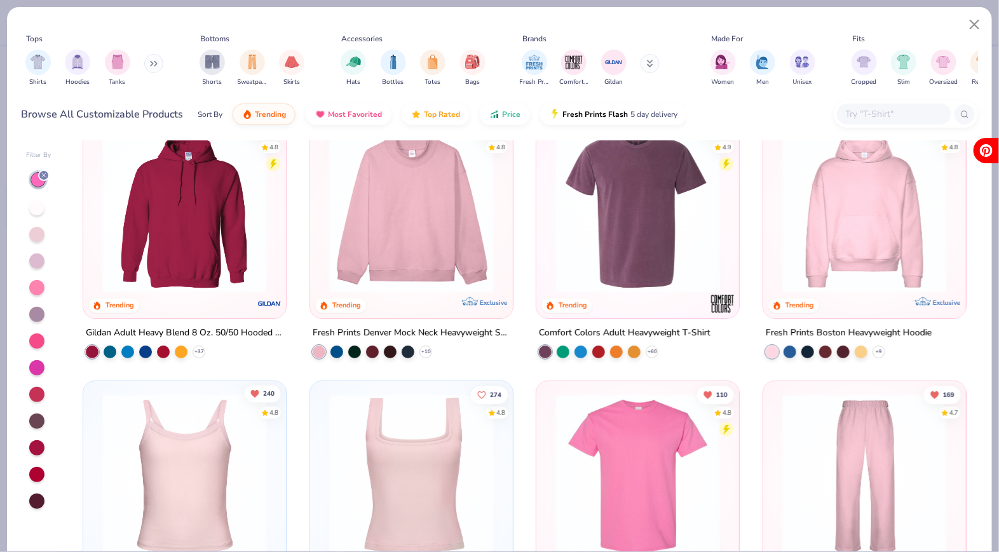
scroll to position [30, 0]
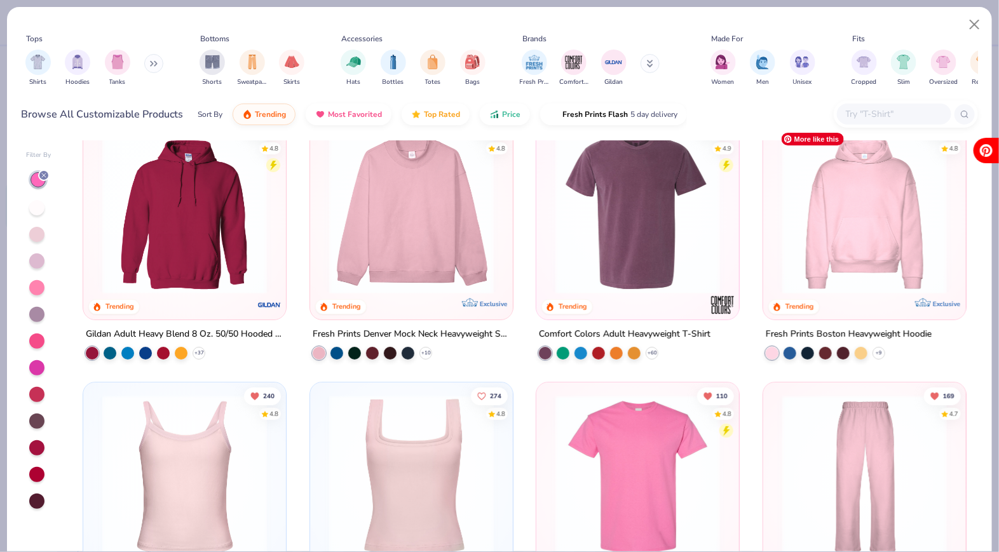
click at [784, 227] on img at bounding box center [864, 212] width 177 height 165
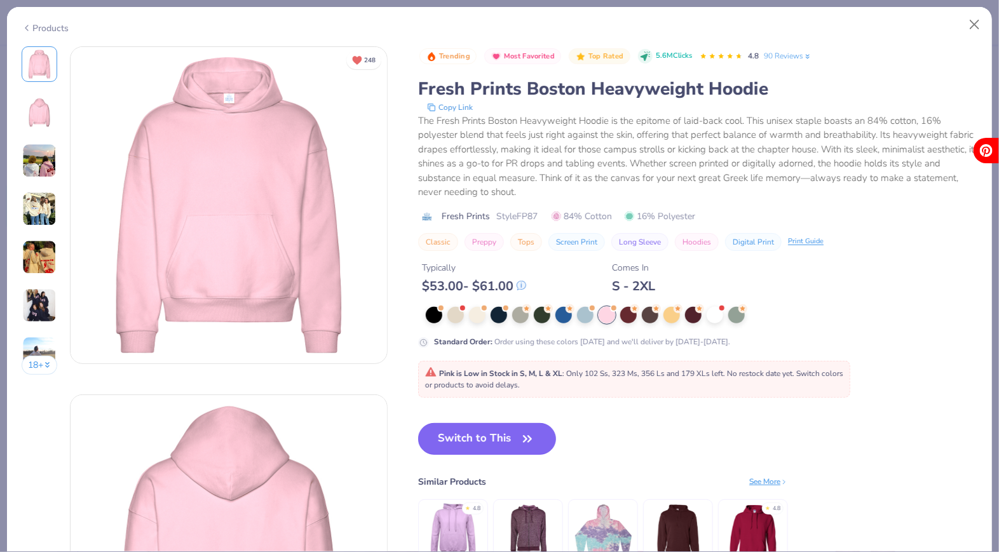
click at [502, 431] on button "Switch to This" at bounding box center [487, 439] width 138 height 32
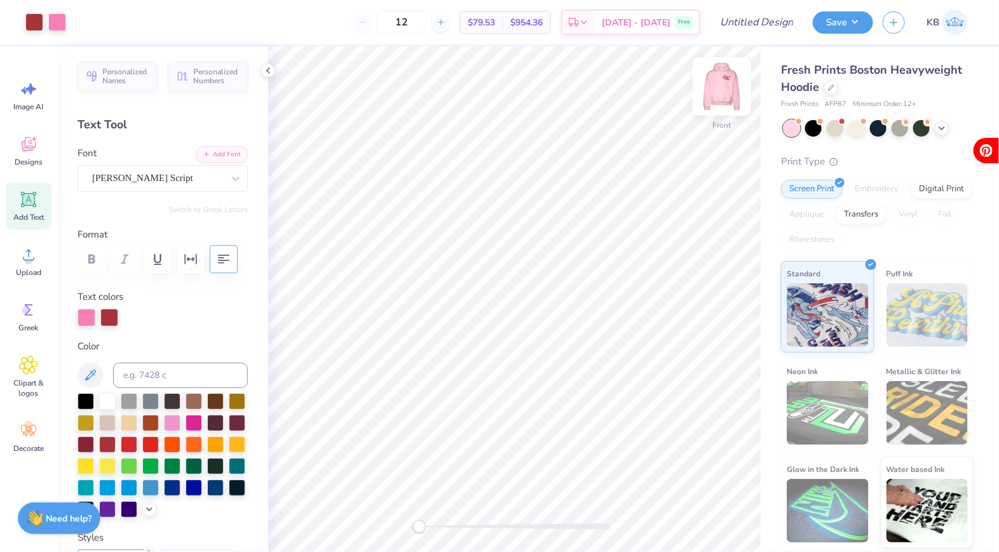
click at [712, 100] on img at bounding box center [721, 86] width 51 height 51
click at [726, 96] on img at bounding box center [721, 86] width 51 height 51
click at [752, 26] on input "Design Title" at bounding box center [772, 22] width 62 height 25
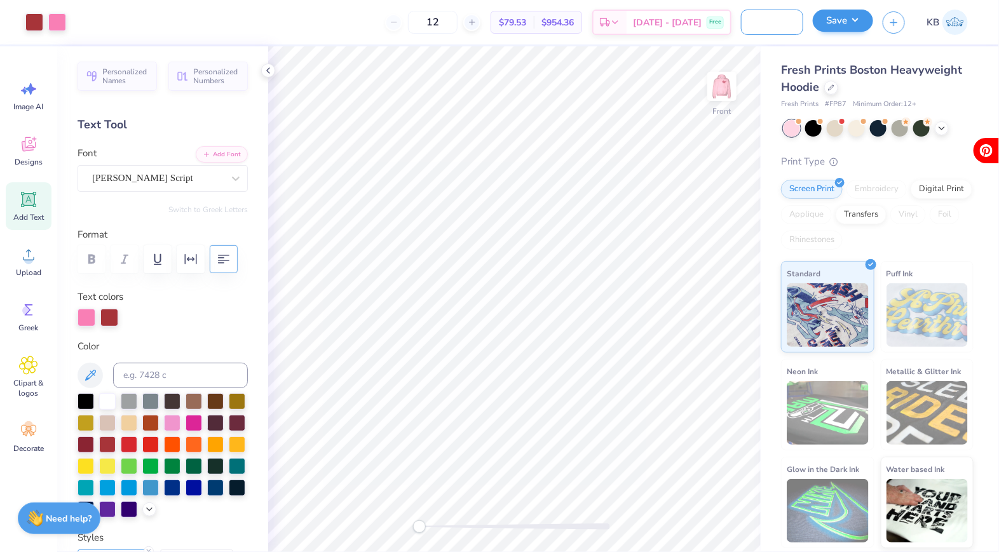
type input "gphi pink french toast"
click at [848, 23] on button "Save" at bounding box center [843, 21] width 60 height 22
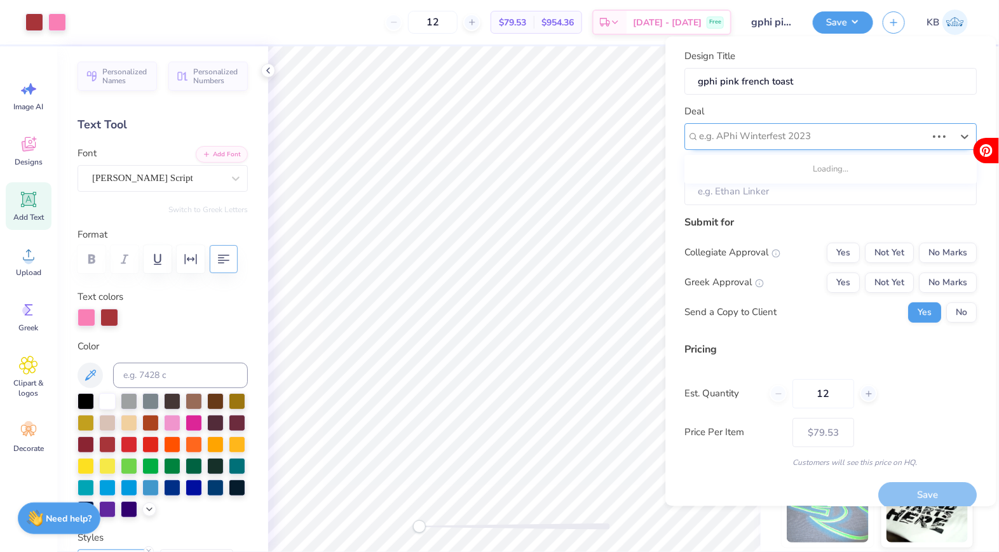
click at [812, 148] on div "e.g. APhi Winterfest 2023" at bounding box center [831, 136] width 292 height 27
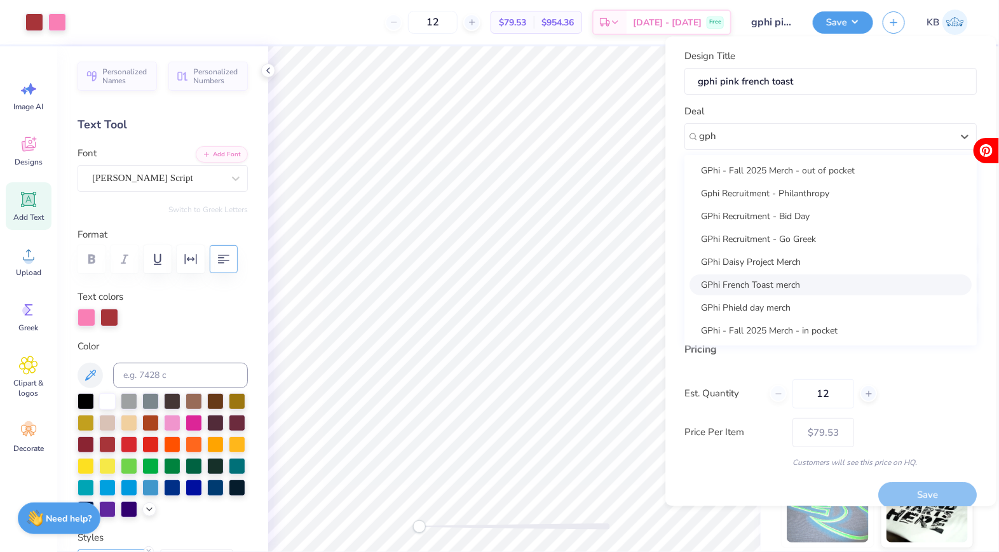
click at [776, 287] on div "GPhi French Toast merch" at bounding box center [831, 284] width 282 height 21
type input "gph"
type input "Paige Baker"
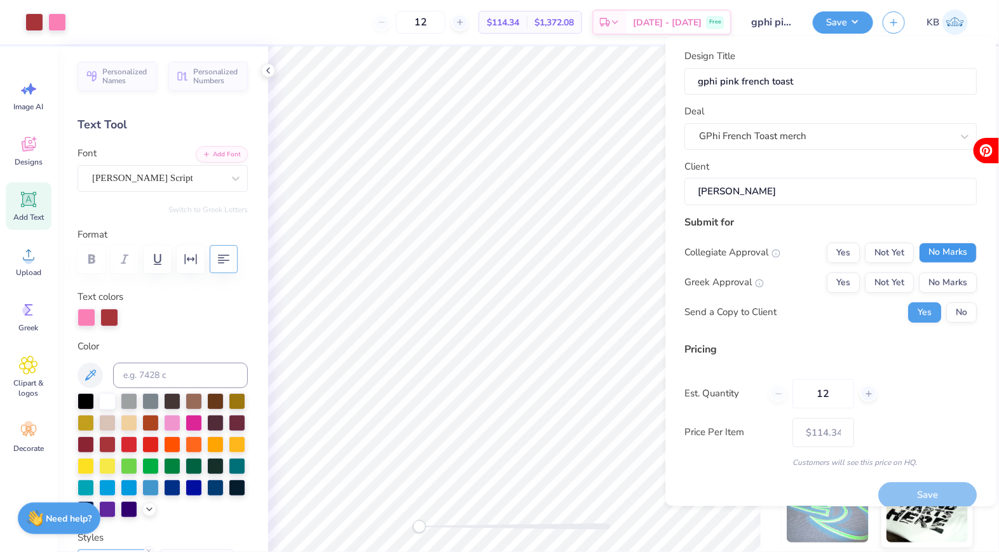
click at [935, 247] on button "No Marks" at bounding box center [948, 253] width 58 height 20
click at [903, 278] on button "Not Yet" at bounding box center [889, 283] width 49 height 20
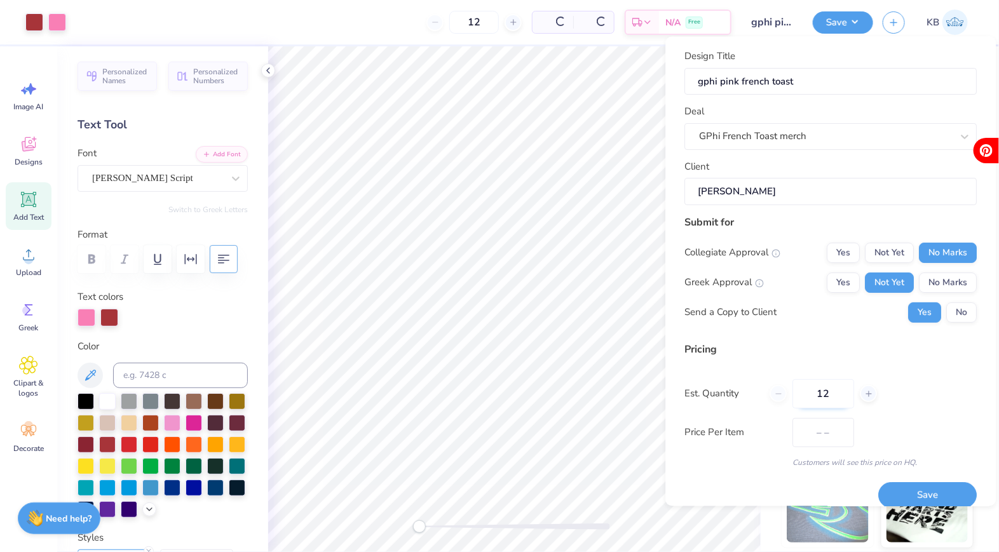
type input "$94.31"
drag, startPoint x: 832, startPoint y: 396, endPoint x: 764, endPoint y: 398, distance: 68.0
click at [763, 397] on div "Est. Quantity 12" at bounding box center [831, 393] width 292 height 29
type input "100"
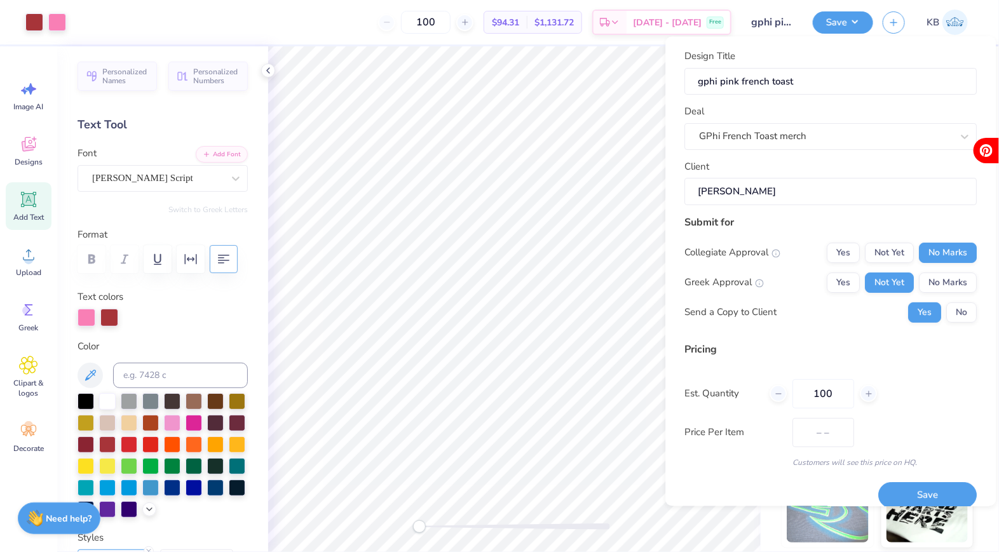
type input "$66.24"
type input "1"
type input "10"
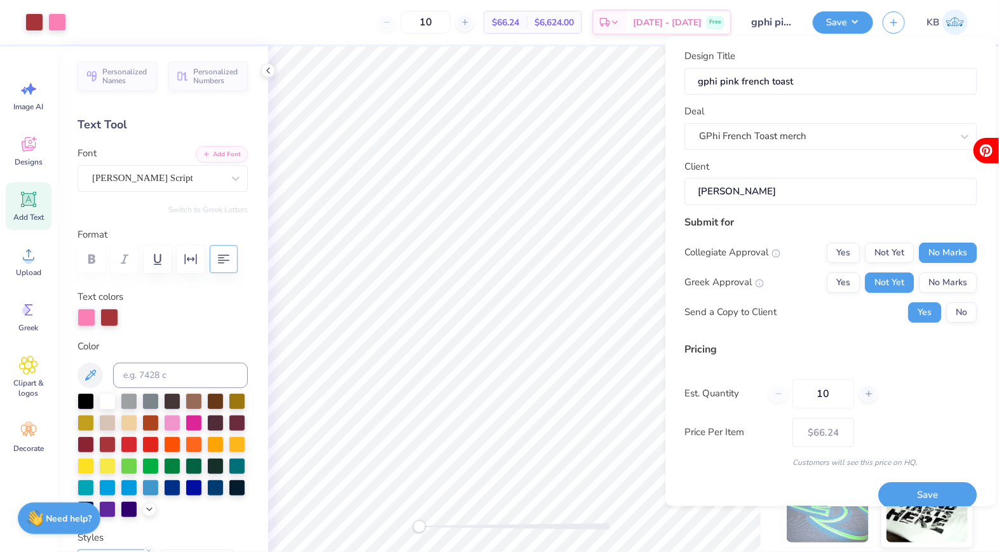
type input "1"
type input "0"
type input "0100"
type input "100"
type input "$66.24"
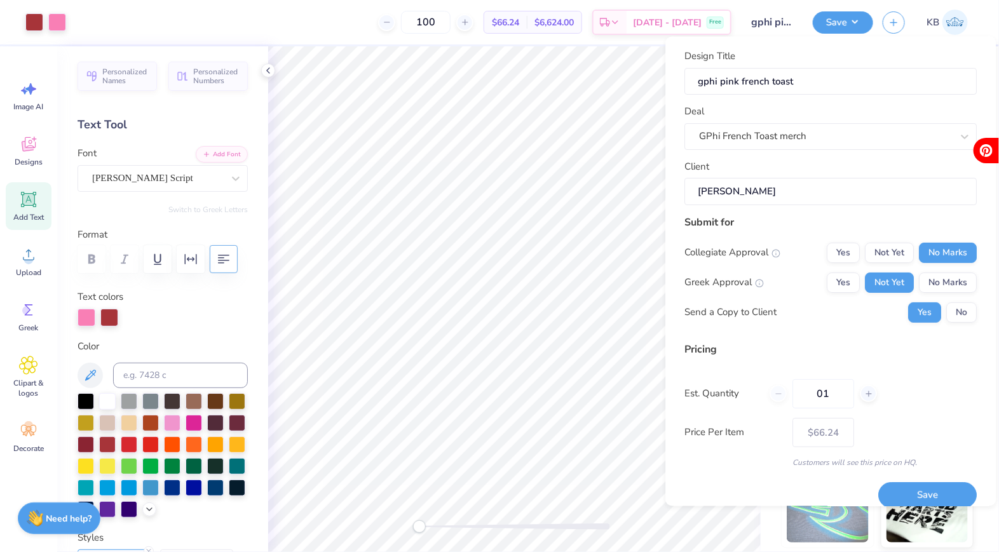
type input "0"
type input "200"
type input "$63.62"
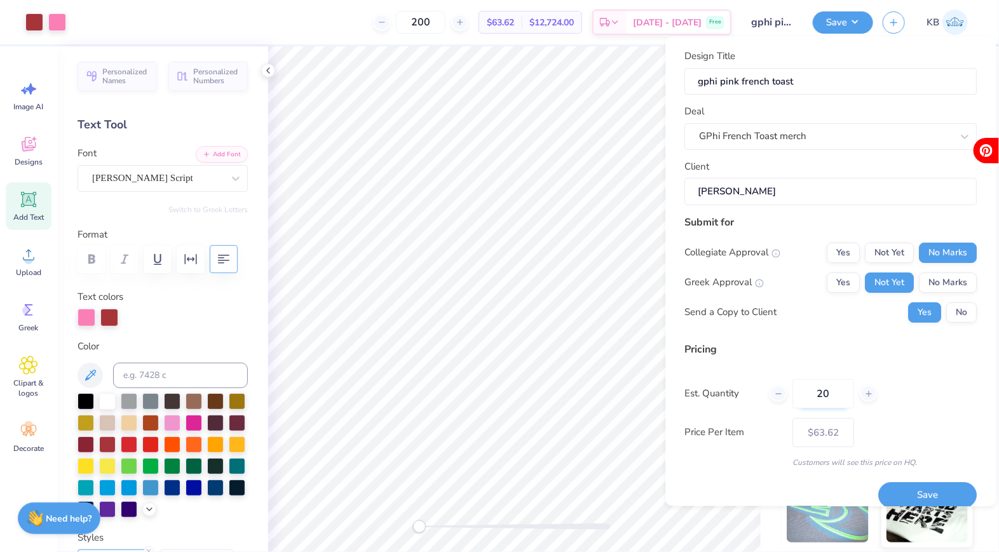
type input "2"
type input "0"
type input "01"
type input "1"
type input "0100"
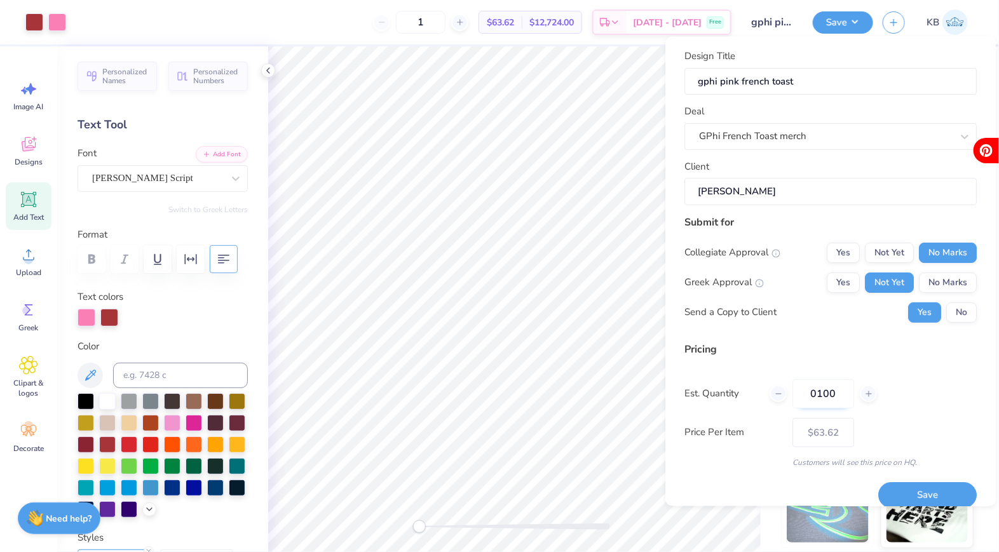
type input "100"
type input "$66.24"
type input "0100"
click at [930, 483] on button "Save" at bounding box center [928, 496] width 98 height 26
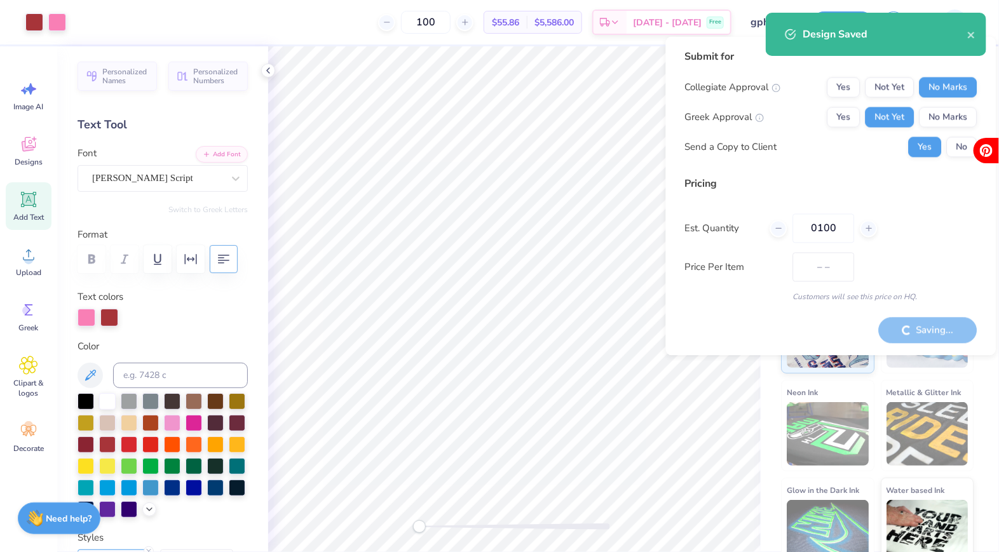
type input "$66.24"
